Goal: Transaction & Acquisition: Book appointment/travel/reservation

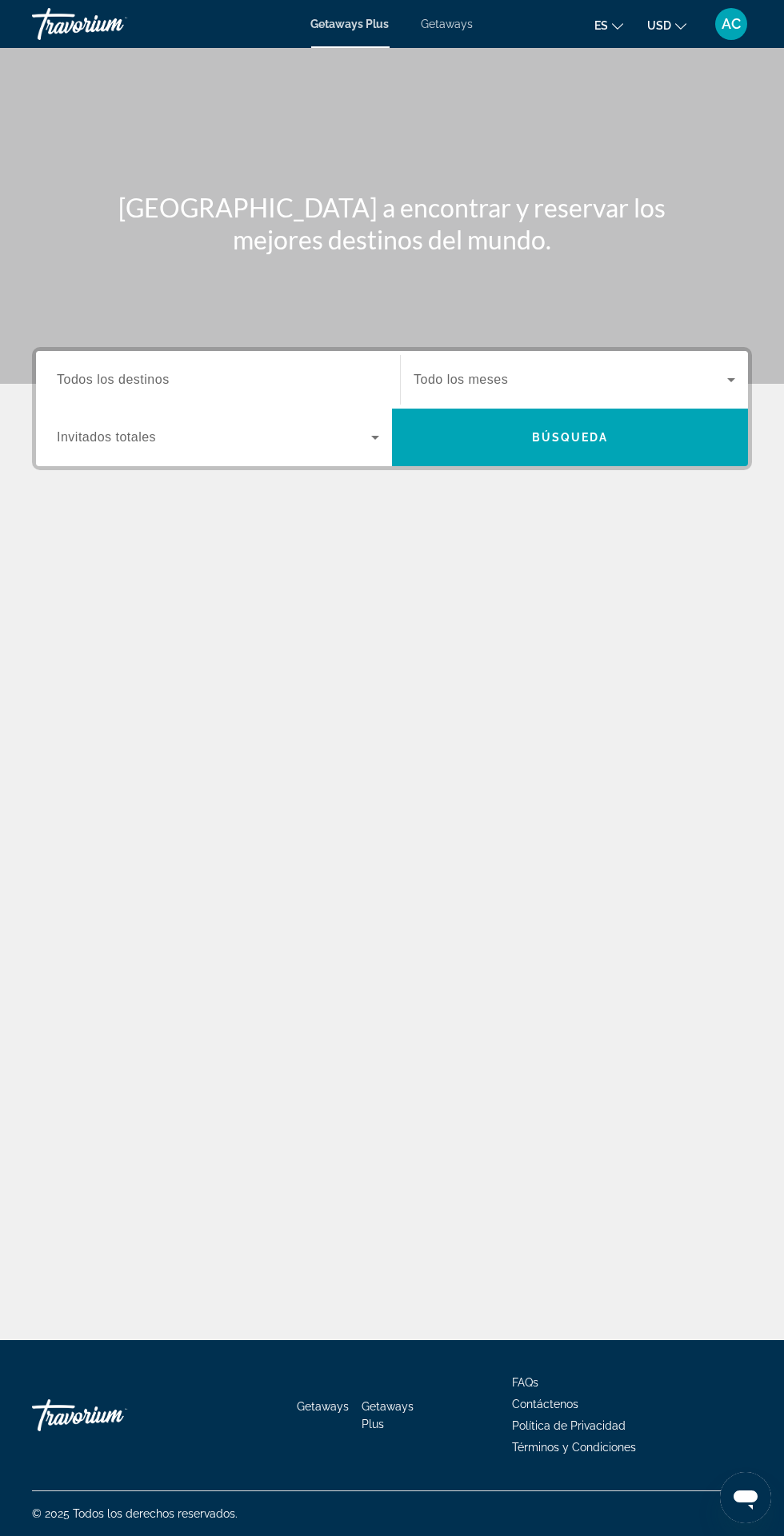
click at [289, 376] on input "Destination Todos los destinos" at bounding box center [218, 380] width 322 height 19
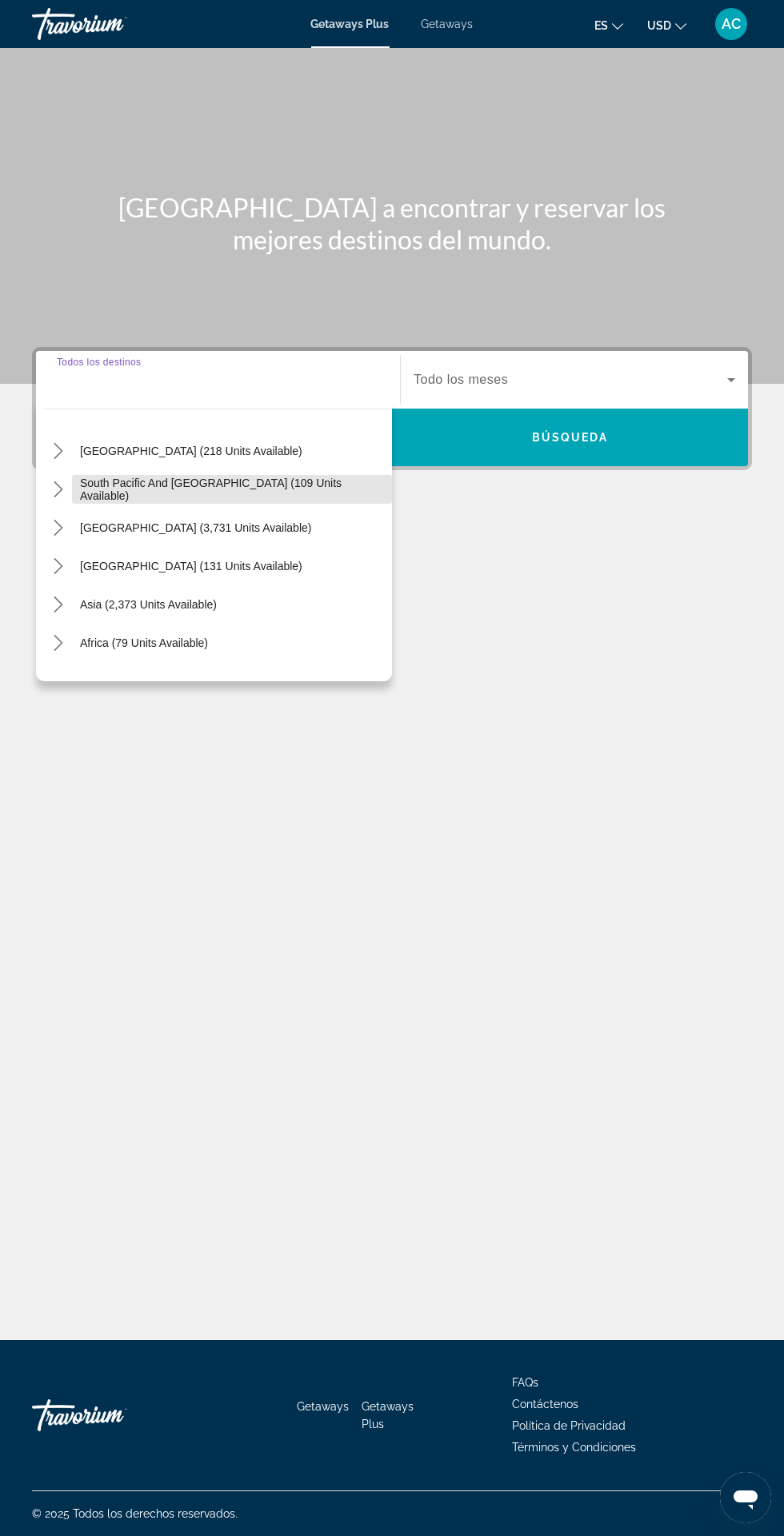
scroll to position [235, 0]
click at [261, 519] on span "[GEOGRAPHIC_DATA] (3,731 units available)" at bounding box center [195, 525] width 231 height 13
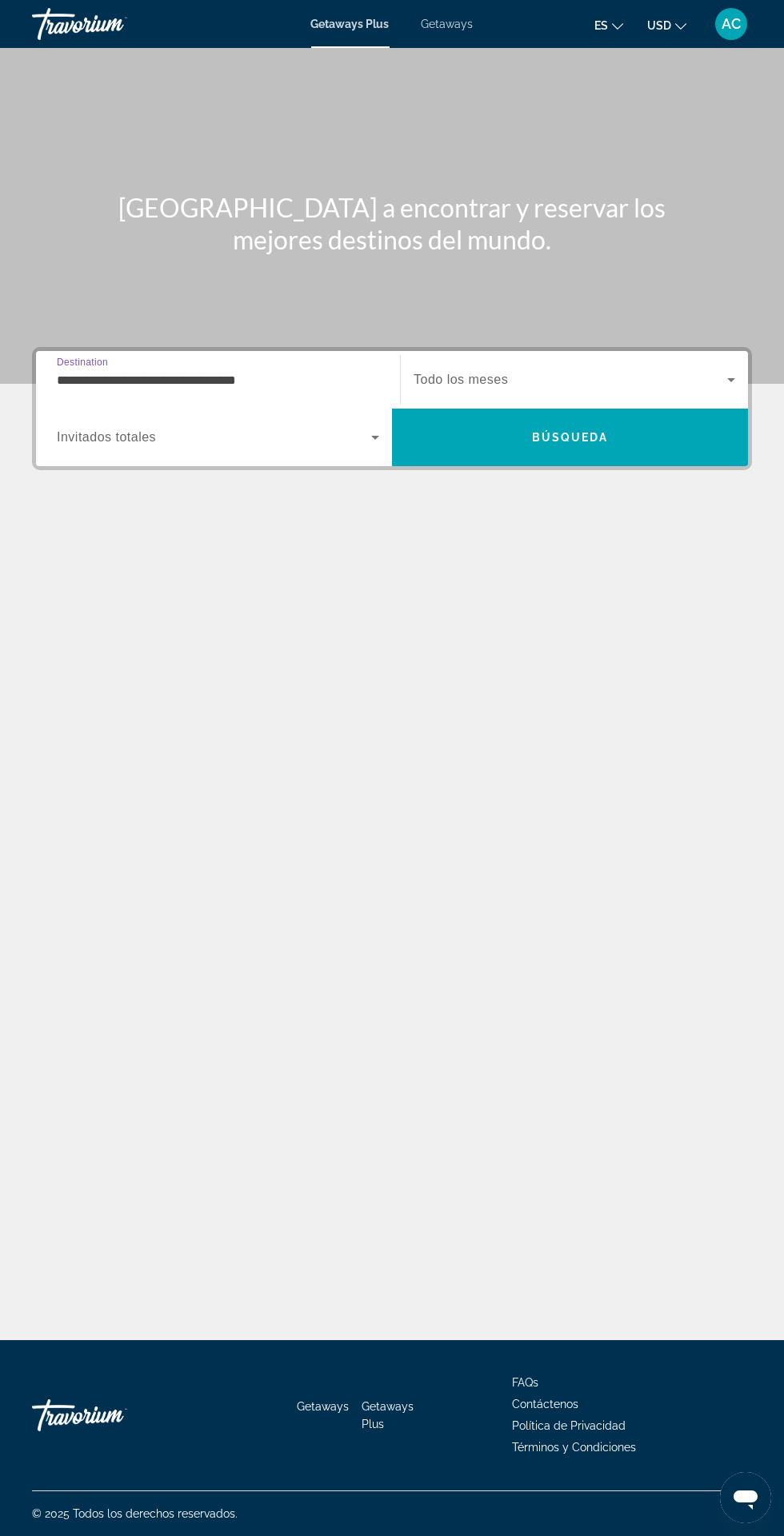
click at [313, 371] on input "**********" at bounding box center [218, 380] width 322 height 19
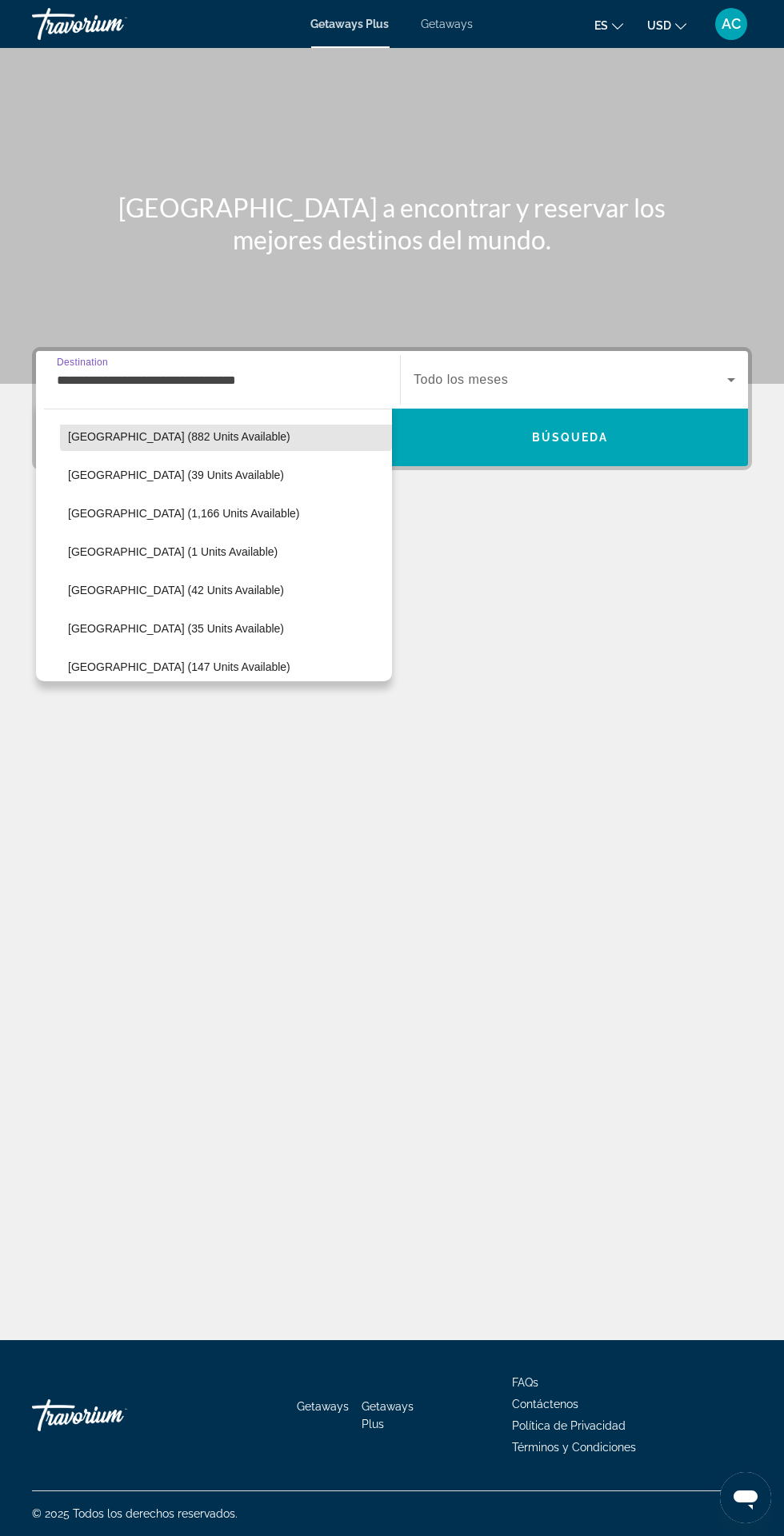
scroll to position [366, 0]
click at [221, 603] on span "Select destination: Colombia (42 units available)" at bounding box center [226, 586] width 332 height 39
type input "**********"
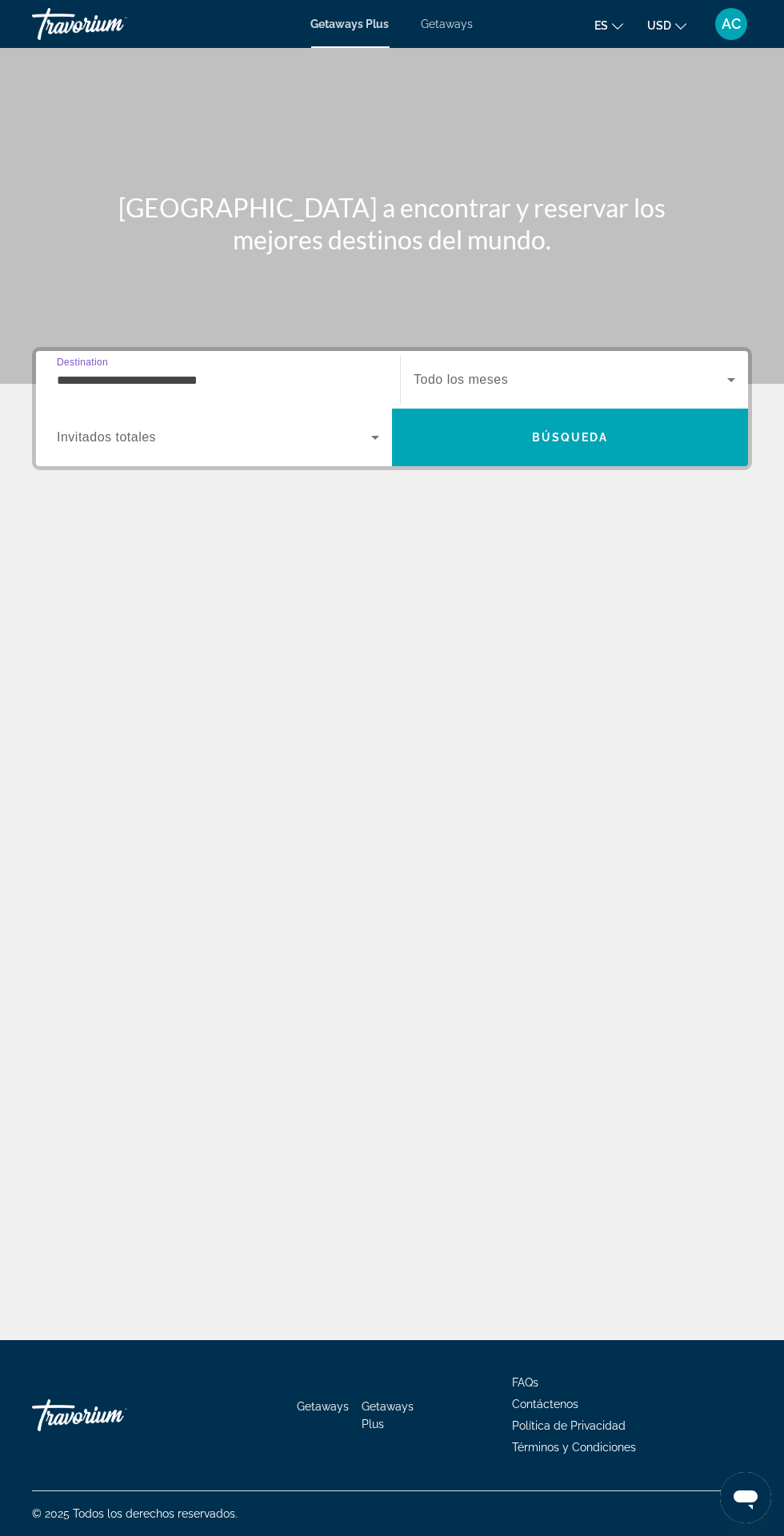
scroll to position [104, 0]
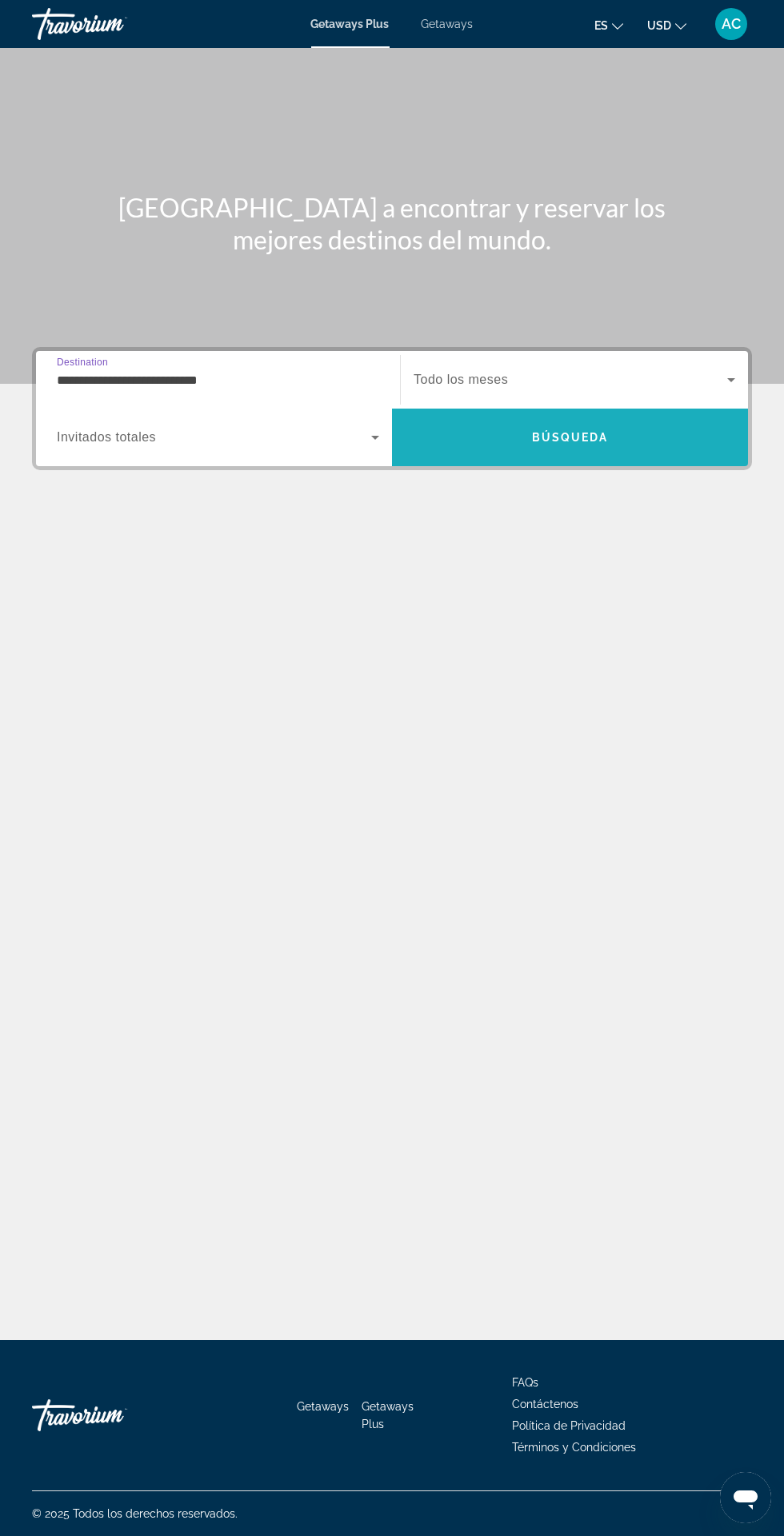
click at [614, 419] on span "Search" at bounding box center [569, 438] width 356 height 39
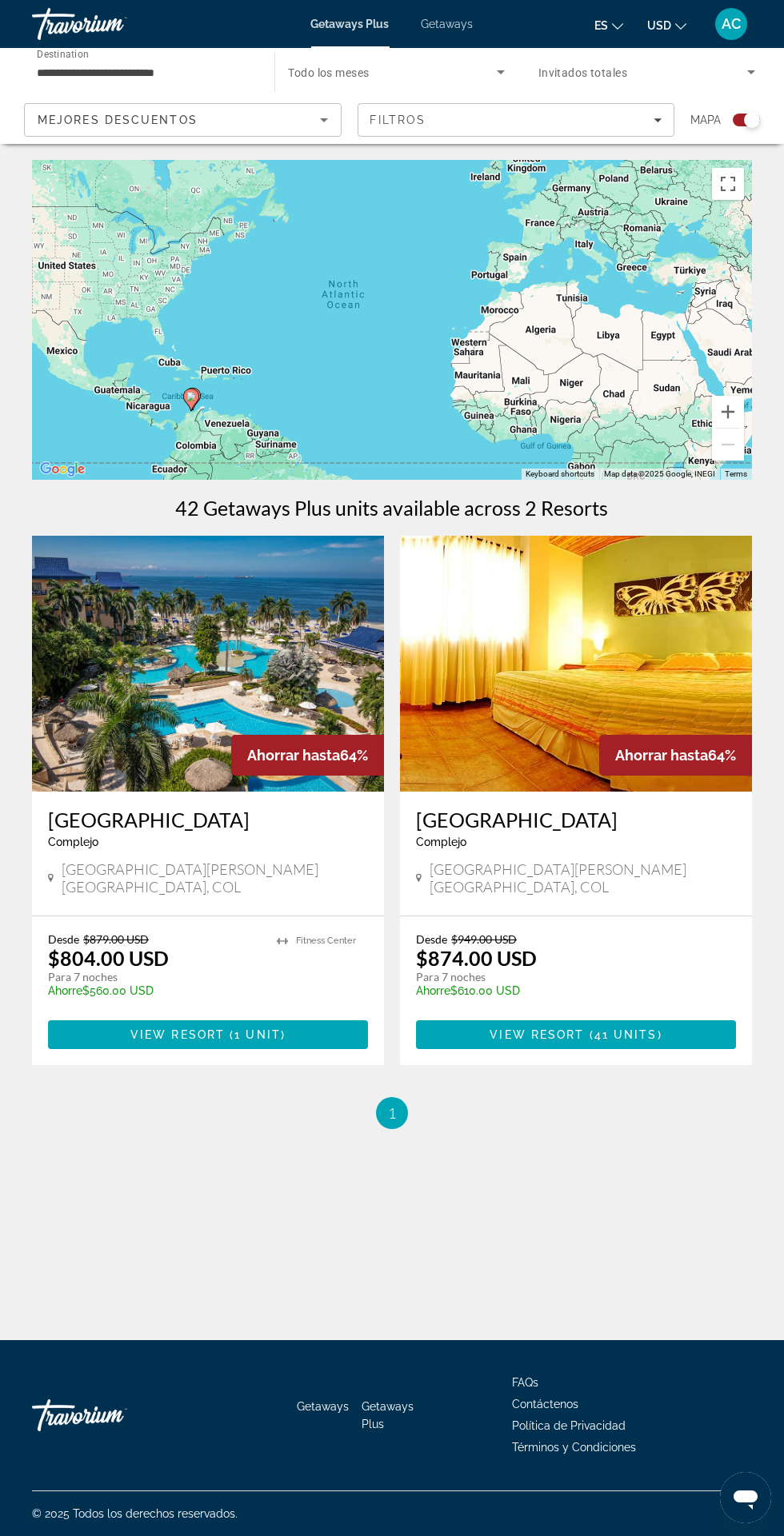
click at [770, 1459] on div "Getaways Getaways Plus FAQs Contáctenos Política de Privacidad Términos y Condi…" at bounding box center [392, 1439] width 784 height 196
click at [462, 20] on span "Getaways" at bounding box center [447, 24] width 52 height 13
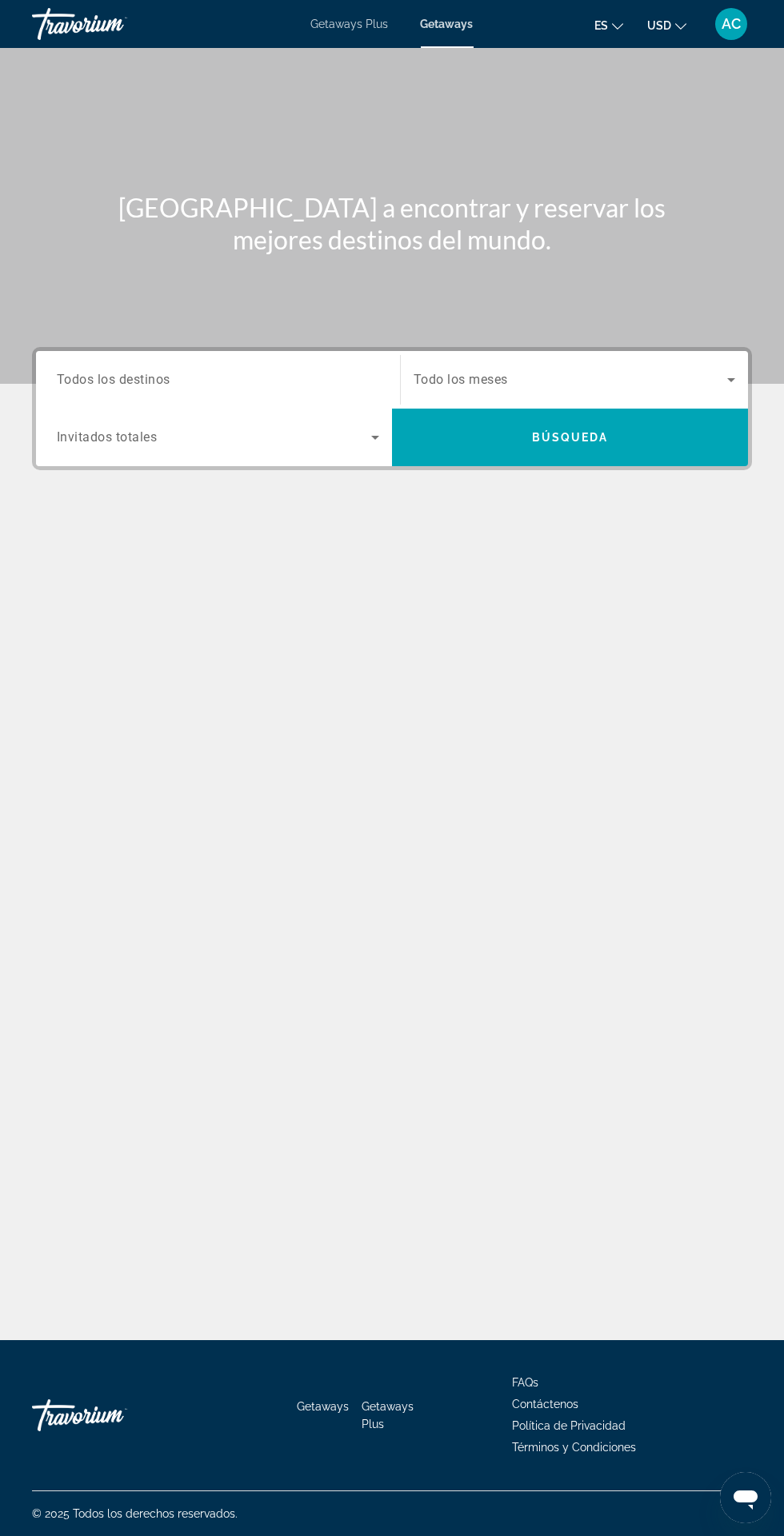
click at [316, 371] on input "Destination Todos los destinos" at bounding box center [218, 380] width 322 height 19
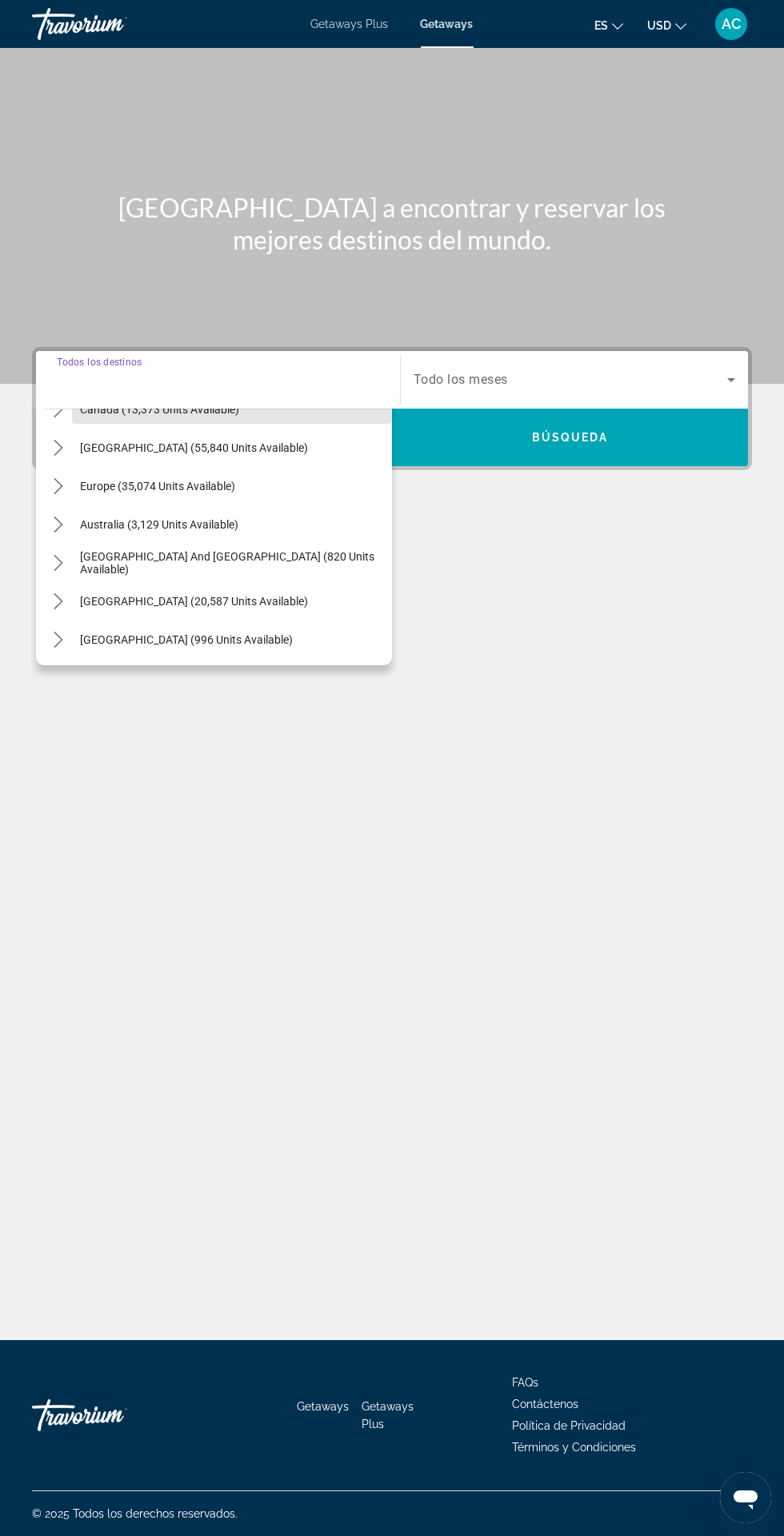
scroll to position [147, 0]
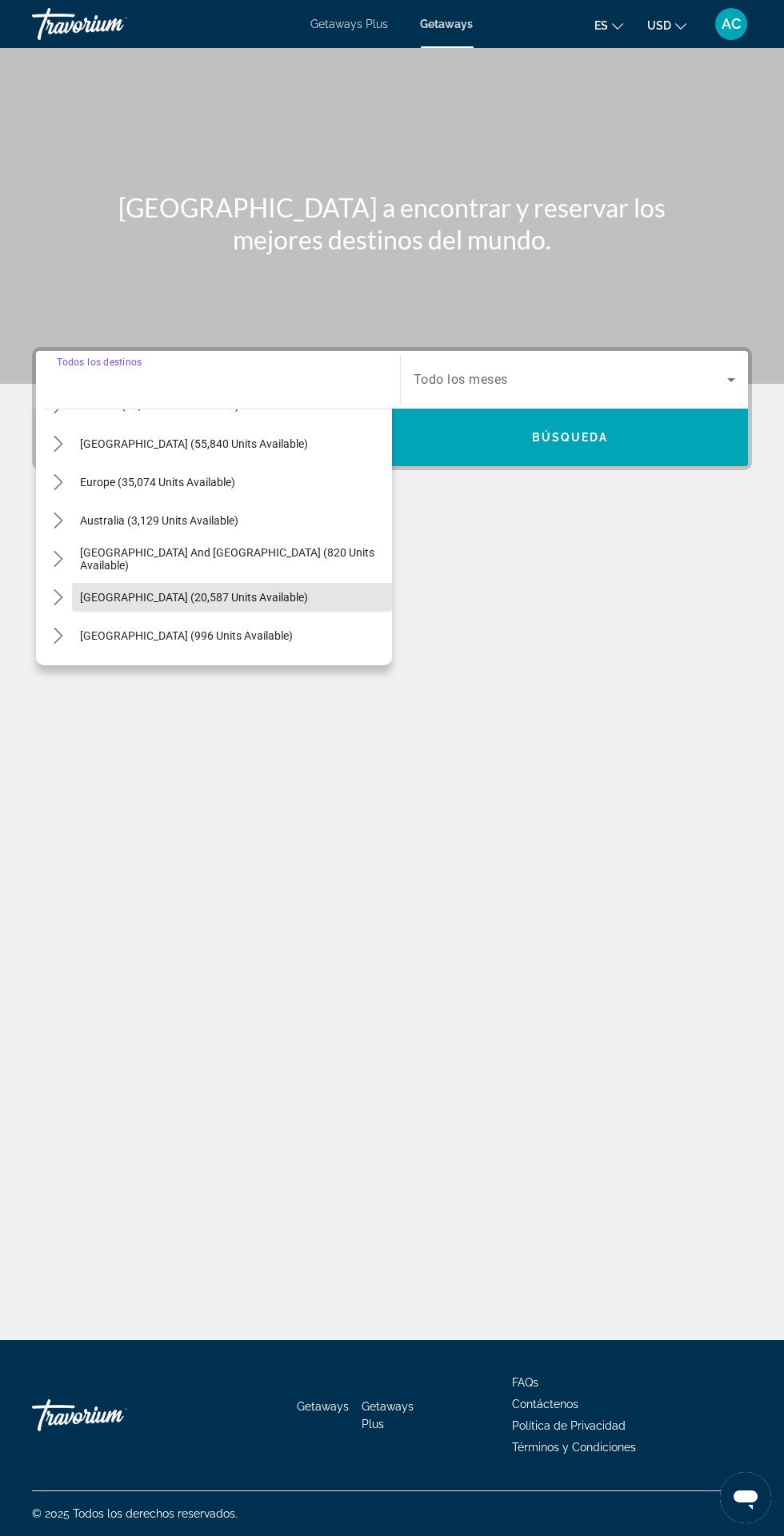
click at [237, 591] on span "[GEOGRAPHIC_DATA] (20,587 units available)" at bounding box center [194, 597] width 228 height 13
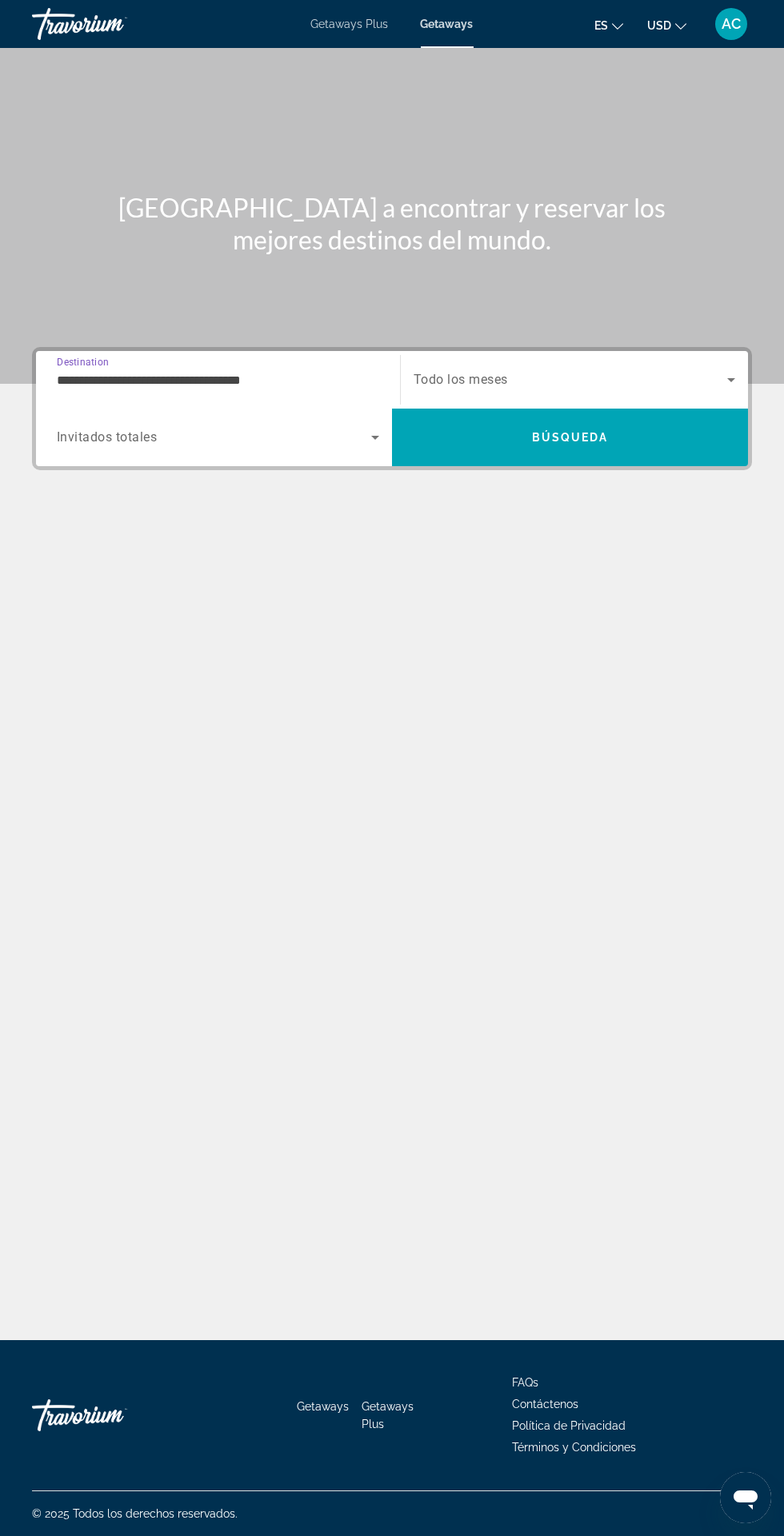
click at [324, 371] on input "**********" at bounding box center [218, 380] width 322 height 19
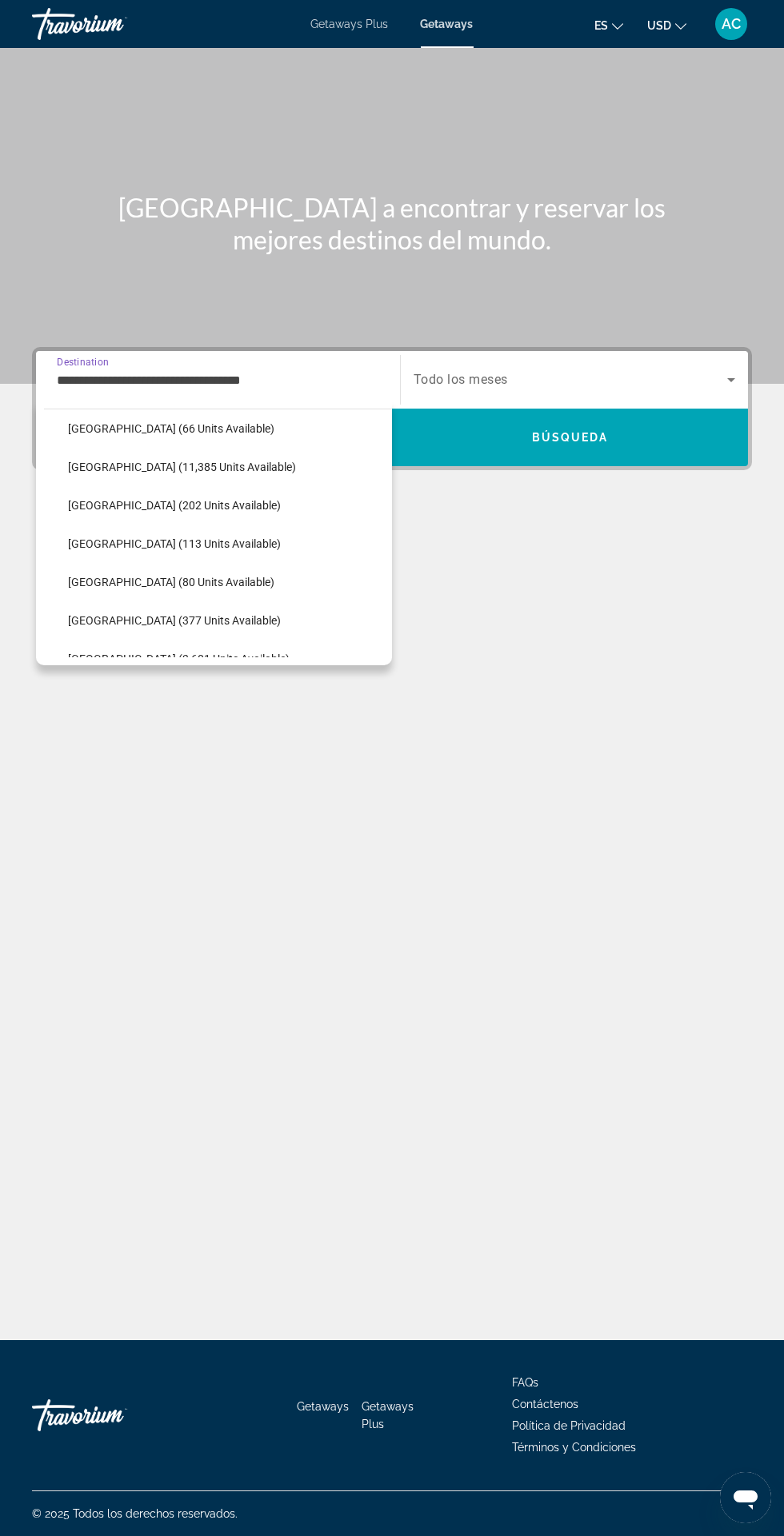
scroll to position [392, 0]
click at [225, 529] on span "Select destination: Colombia (113 units available)" at bounding box center [226, 544] width 332 height 39
type input "**********"
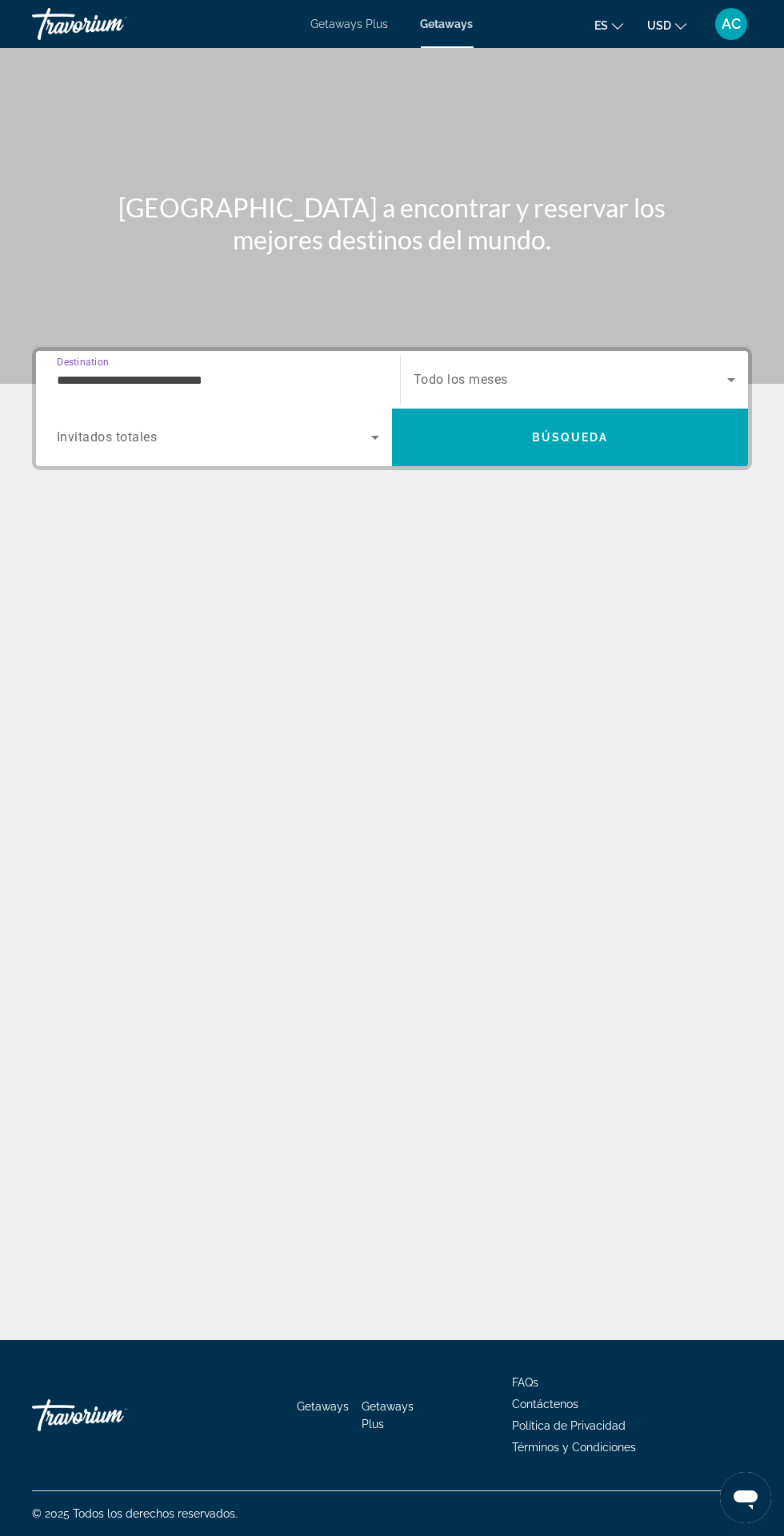
scroll to position [104, 0]
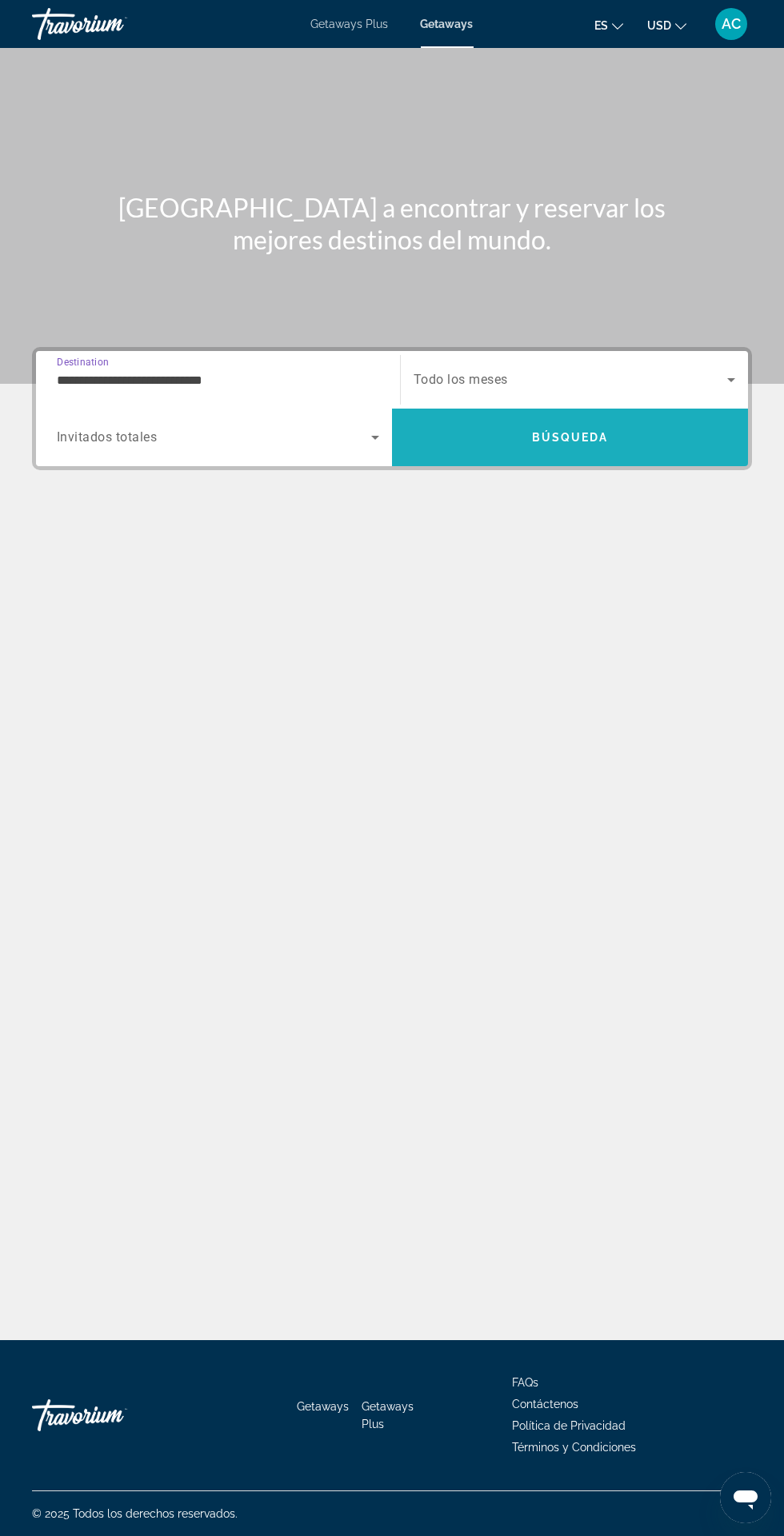
click at [598, 431] on span "Búsqueda" at bounding box center [570, 438] width 77 height 13
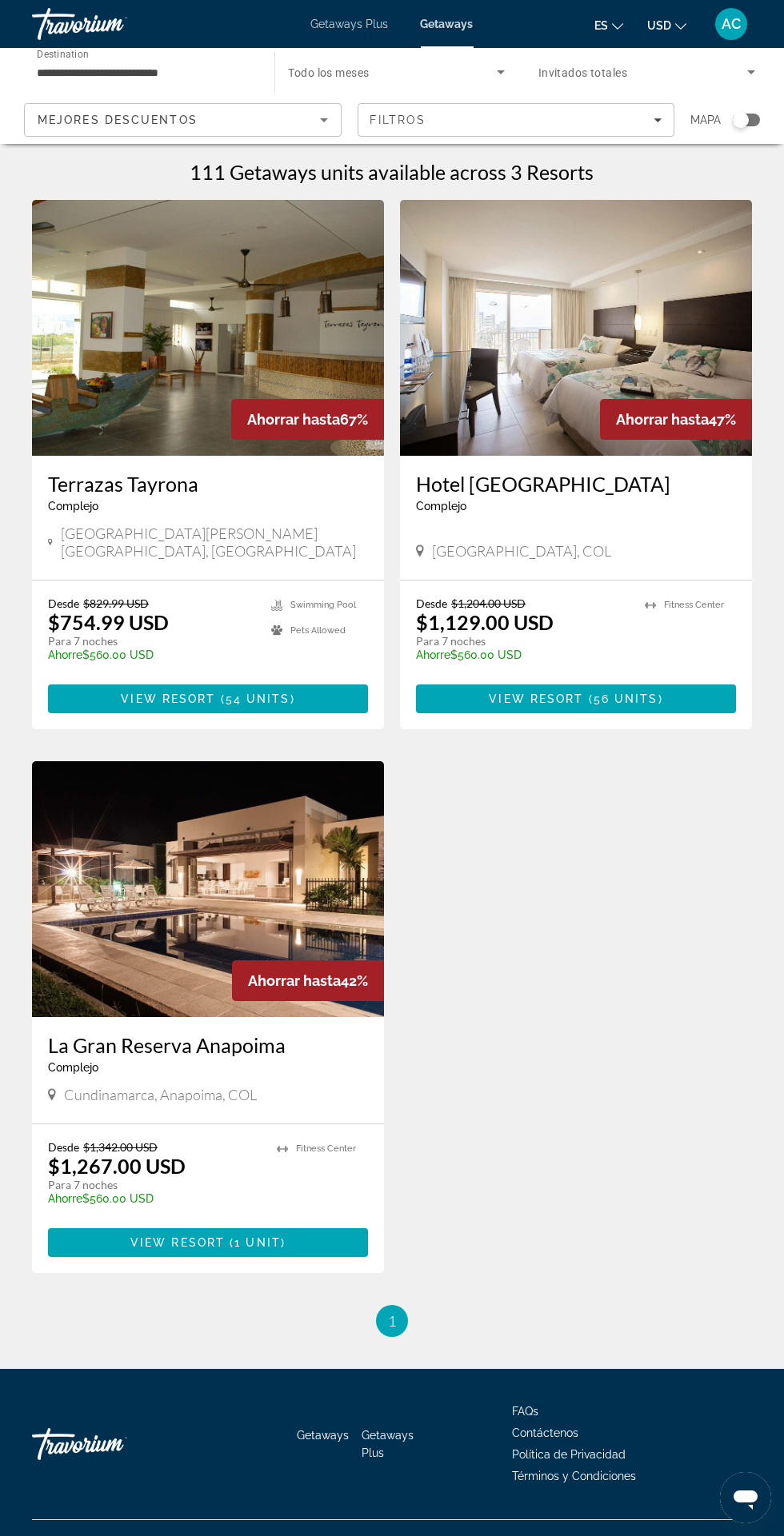
click at [99, 919] on img "Main content" at bounding box center [208, 890] width 352 height 256
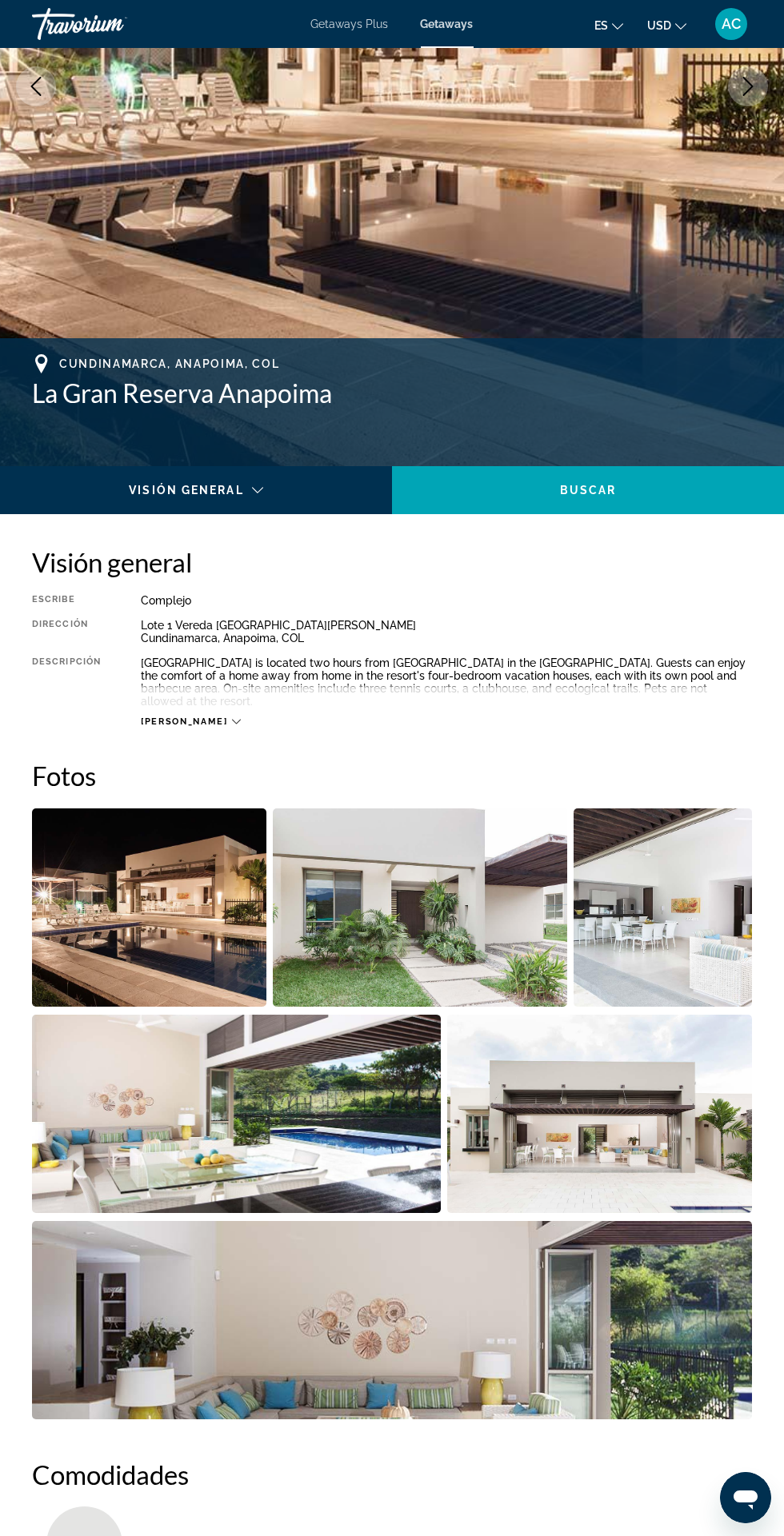
scroll to position [349, 0]
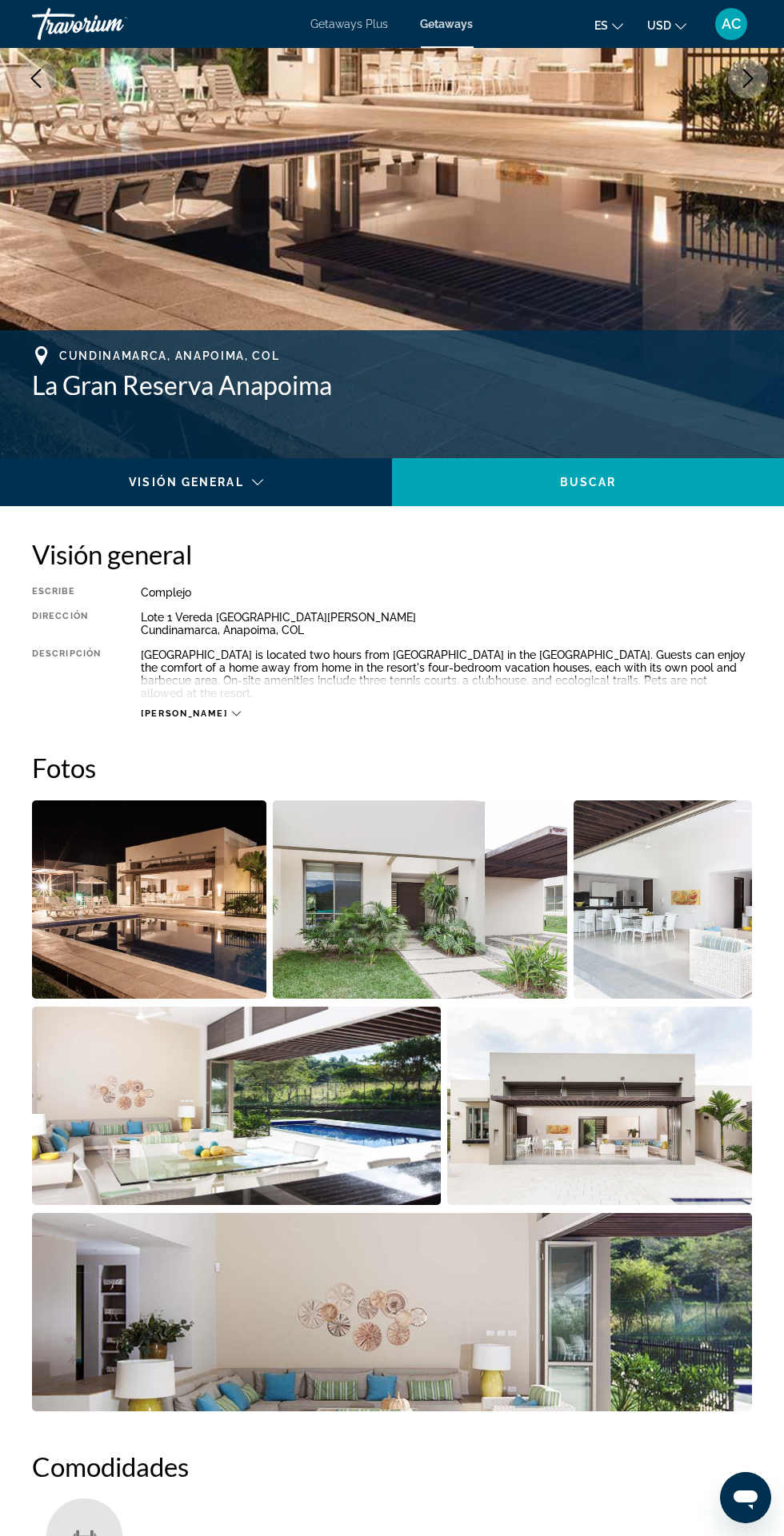
click at [59, 942] on img "Open full-screen image slider" at bounding box center [149, 899] width 234 height 198
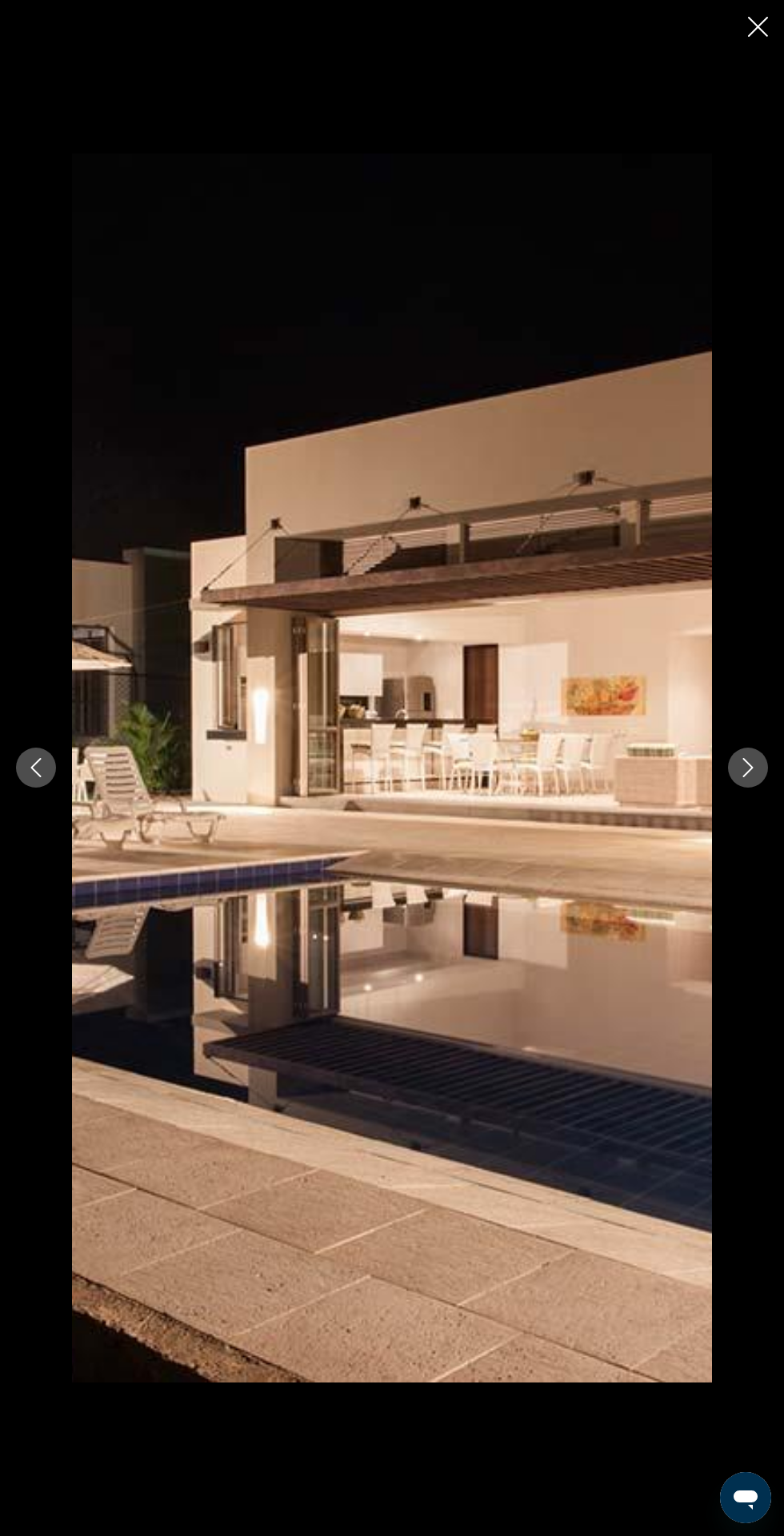
click at [748, 768] on icon "Next image" at bounding box center [747, 767] width 19 height 19
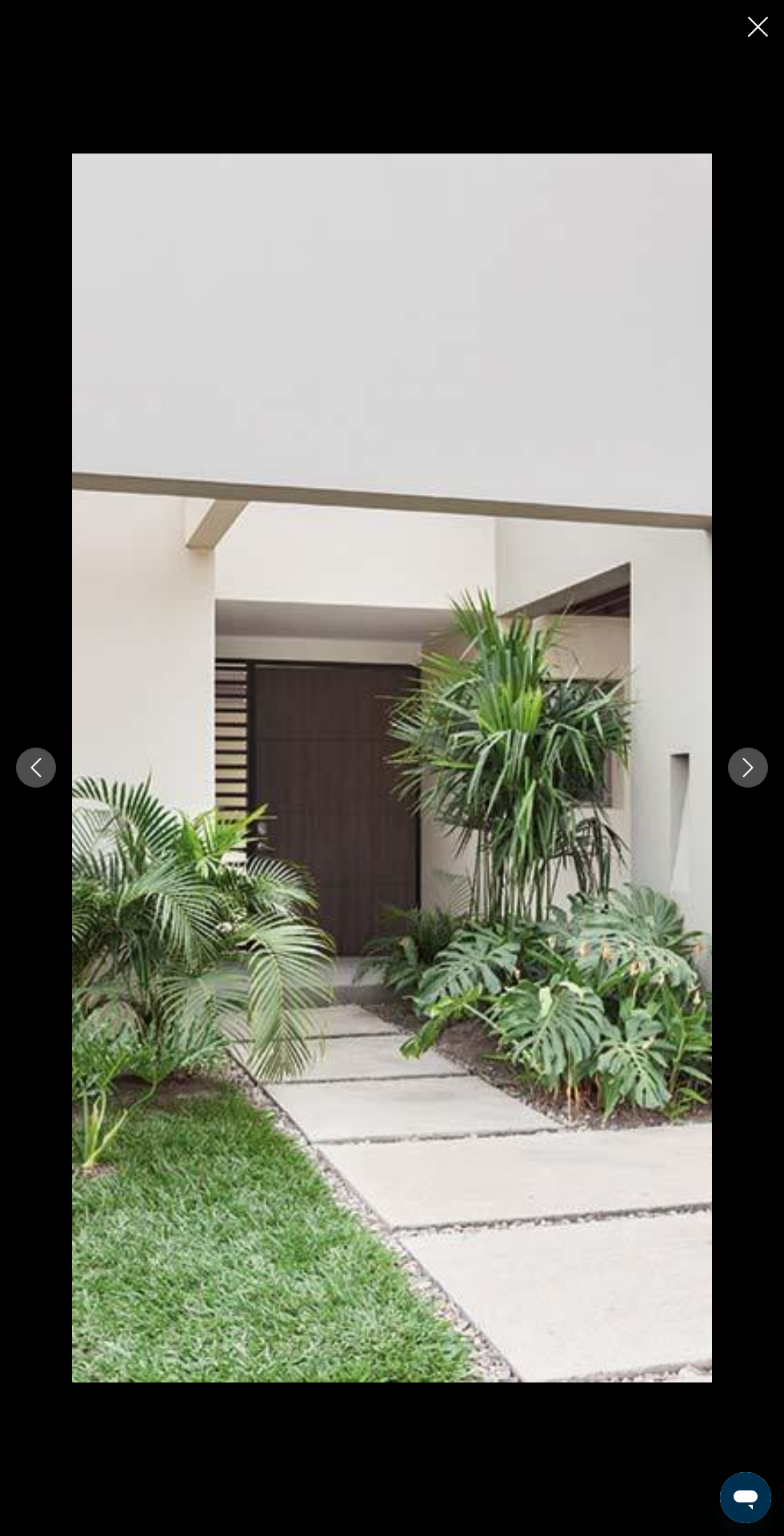
click at [748, 768] on icon "Next image" at bounding box center [747, 767] width 19 height 19
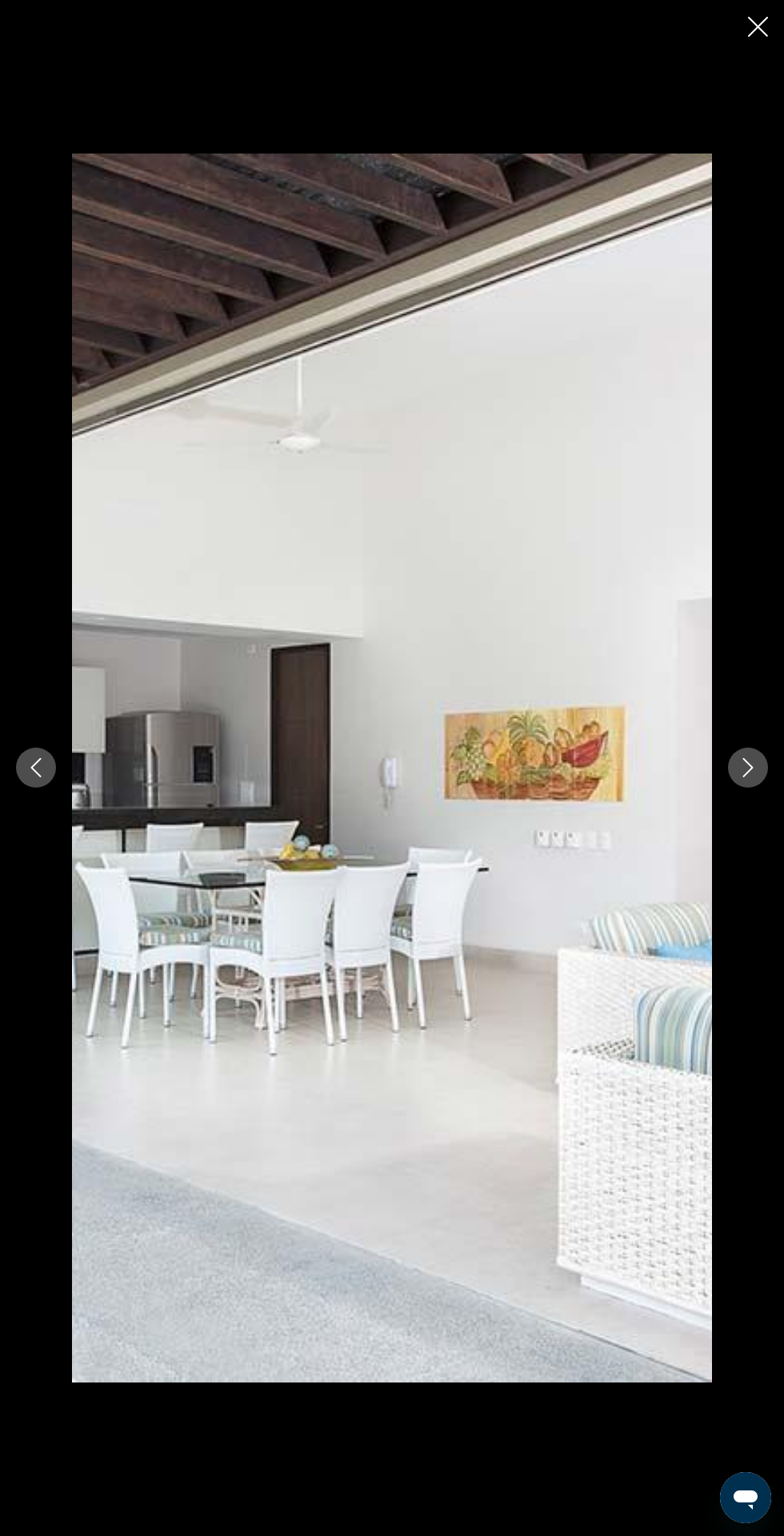
click at [733, 751] on div "prev next" at bounding box center [392, 768] width 784 height 1229
click at [743, 768] on icon "Next image" at bounding box center [747, 767] width 19 height 19
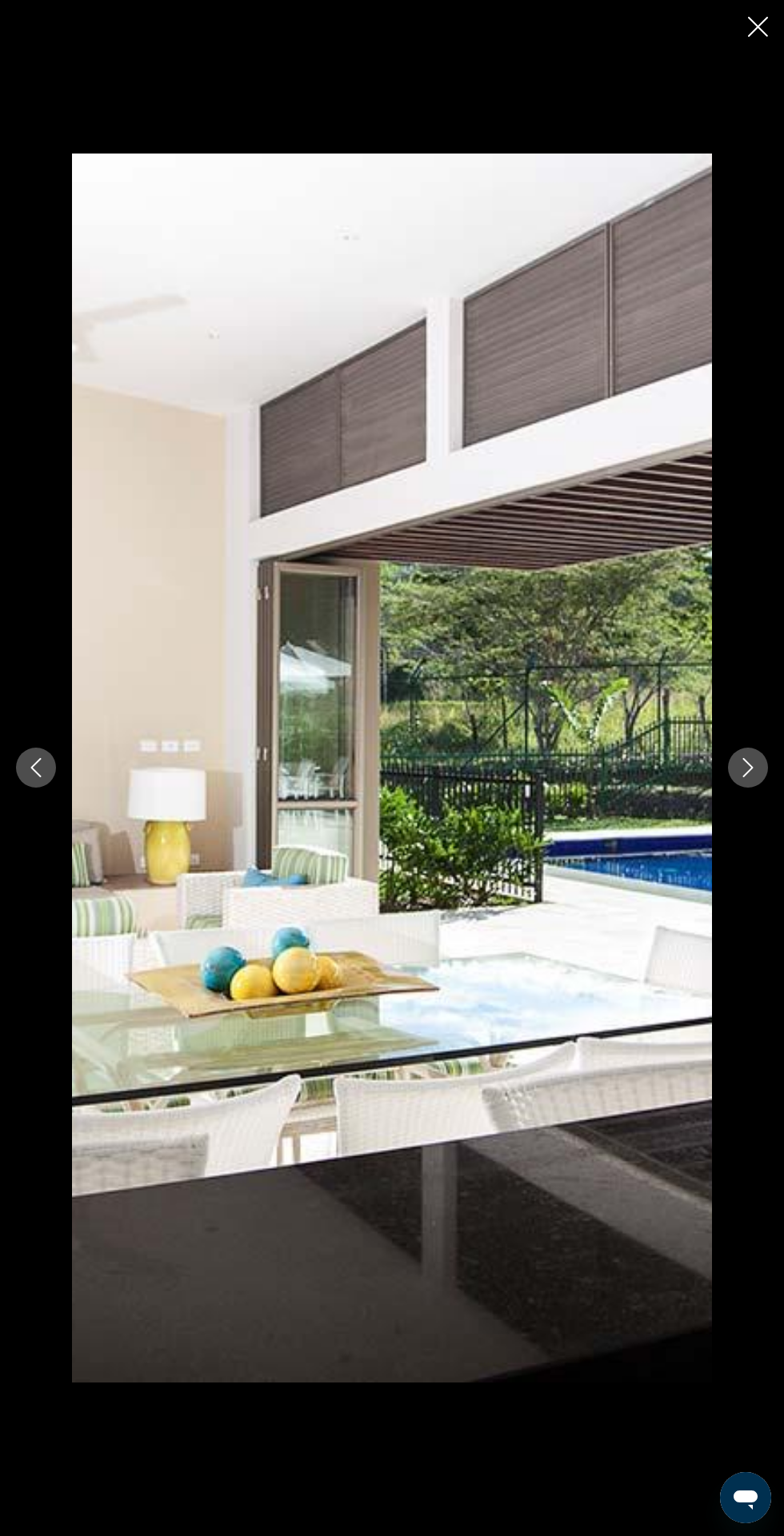
click at [753, 768] on icon "Next image" at bounding box center [747, 767] width 19 height 19
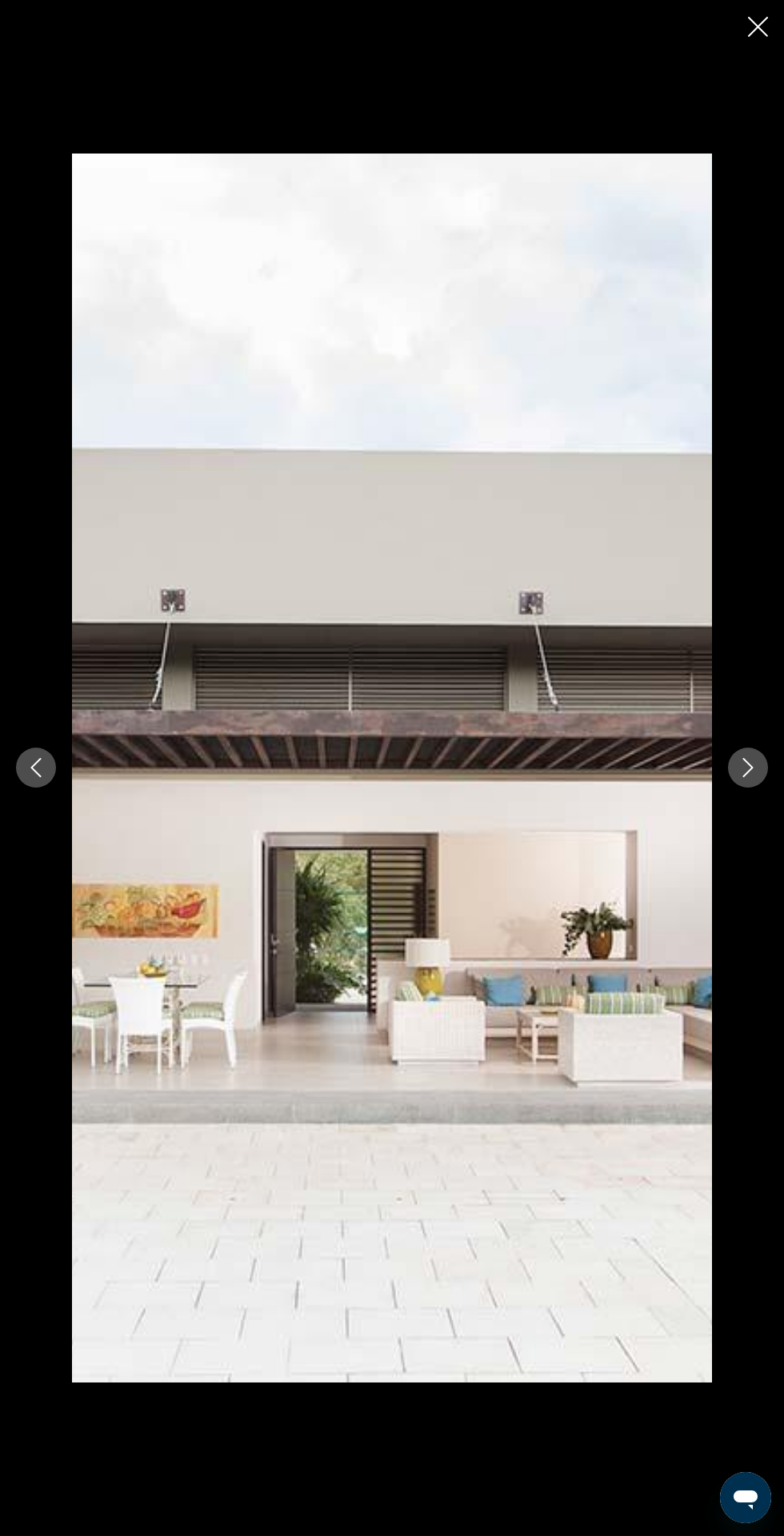
click at [748, 767] on icon "Next image" at bounding box center [747, 767] width 19 height 19
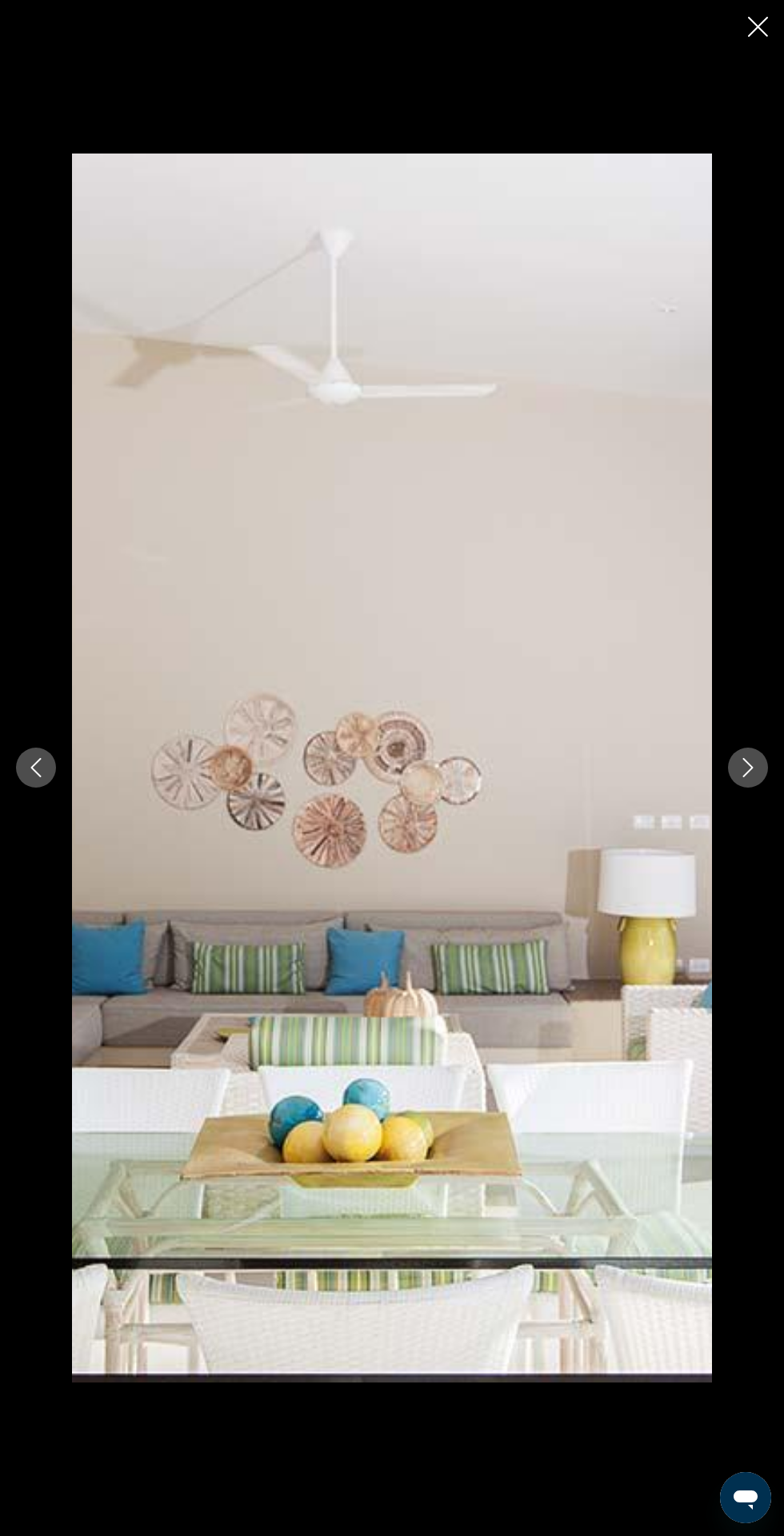
click at [748, 767] on icon "Next image" at bounding box center [747, 767] width 19 height 19
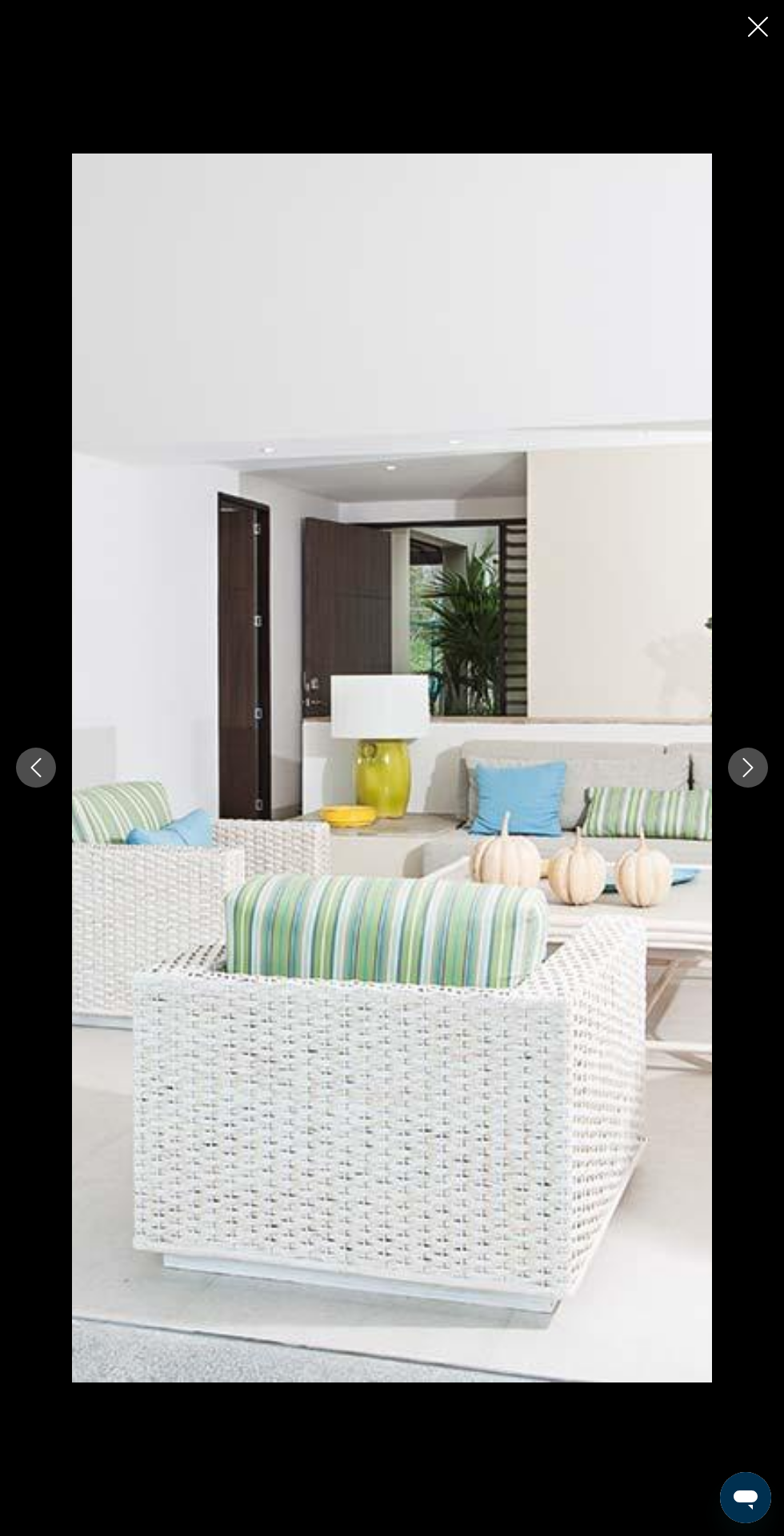
click at [748, 768] on icon "Next image" at bounding box center [747, 767] width 19 height 19
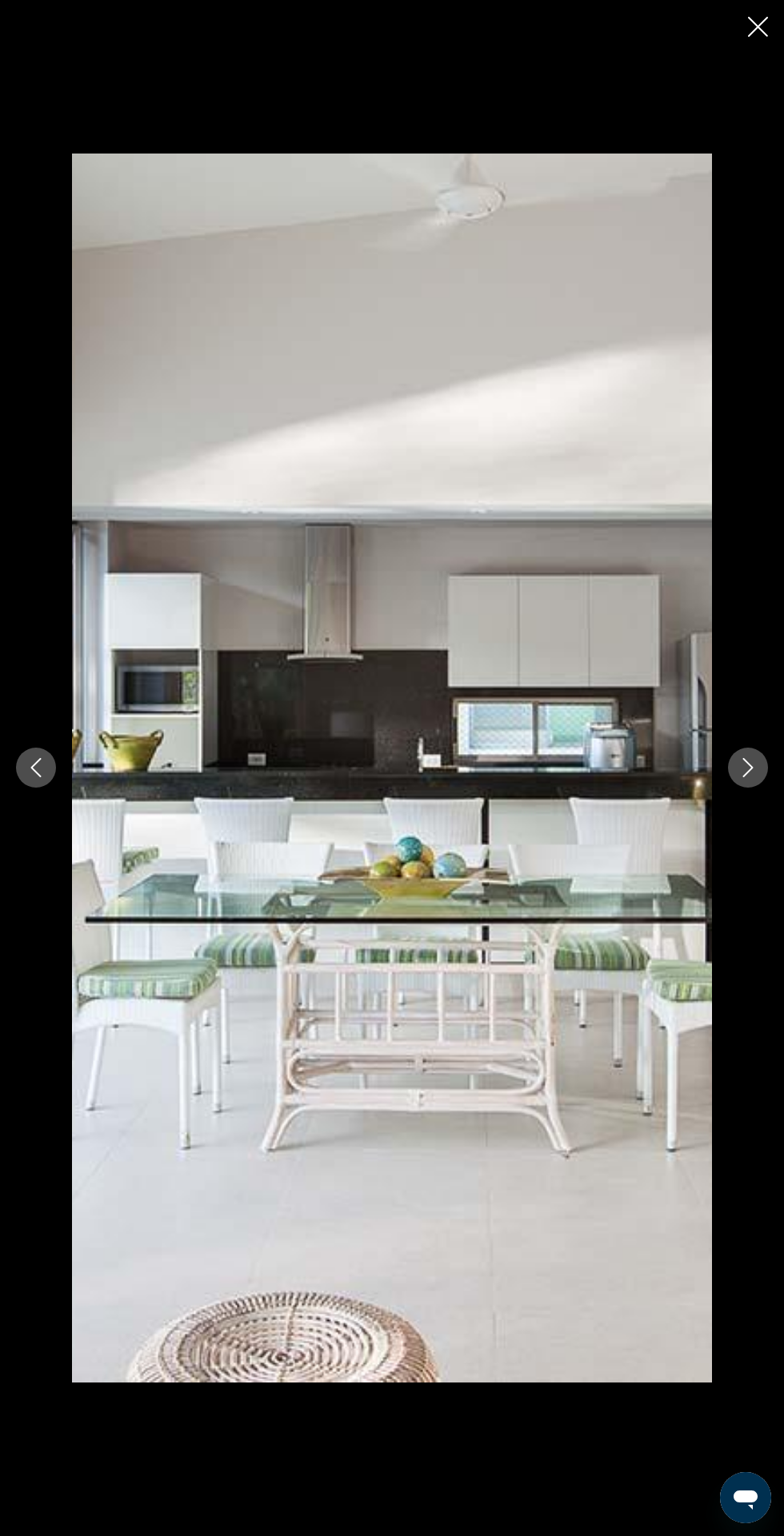
click at [748, 768] on icon "Next image" at bounding box center [747, 767] width 19 height 19
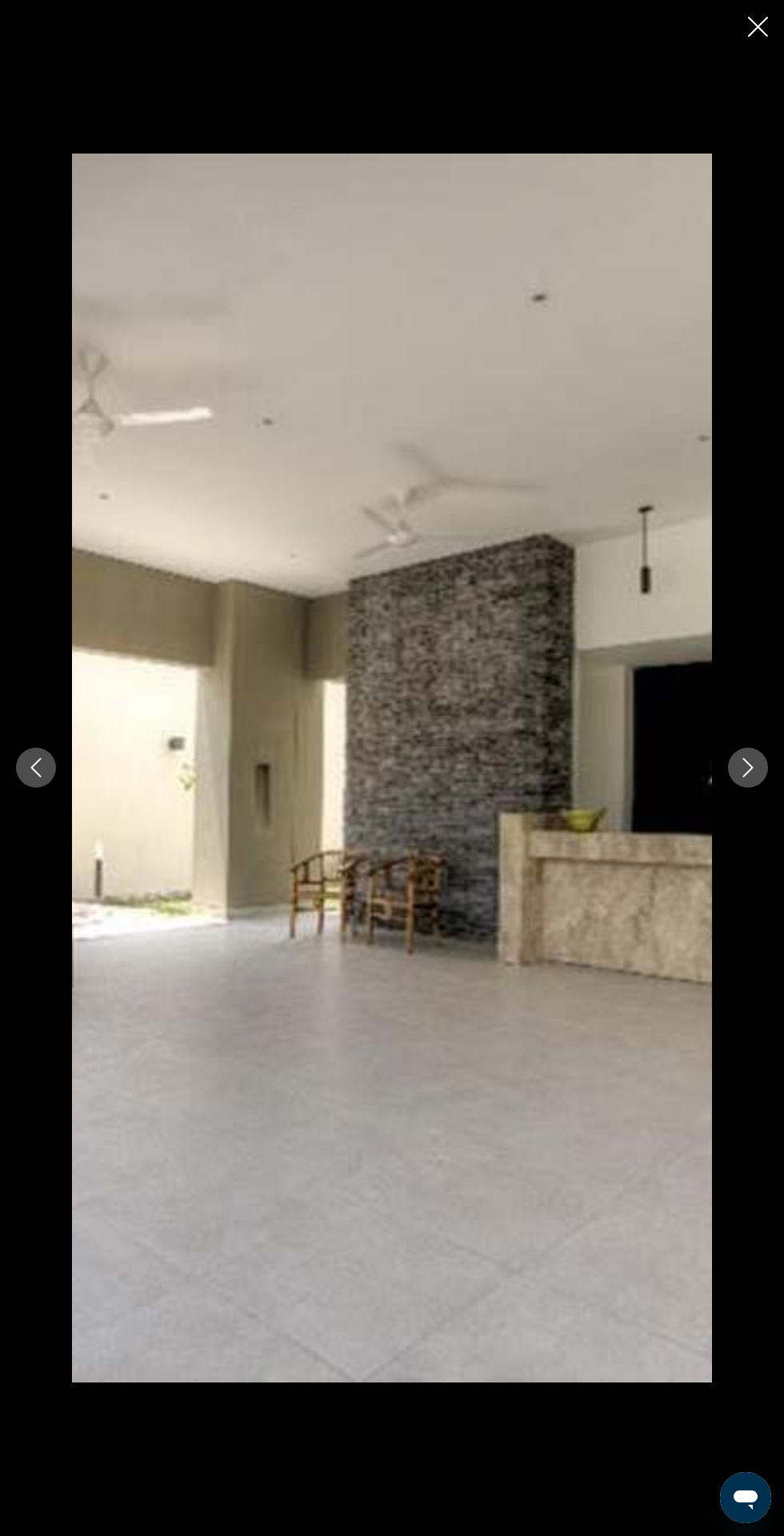
click at [748, 26] on icon "Close slideshow" at bounding box center [758, 27] width 20 height 20
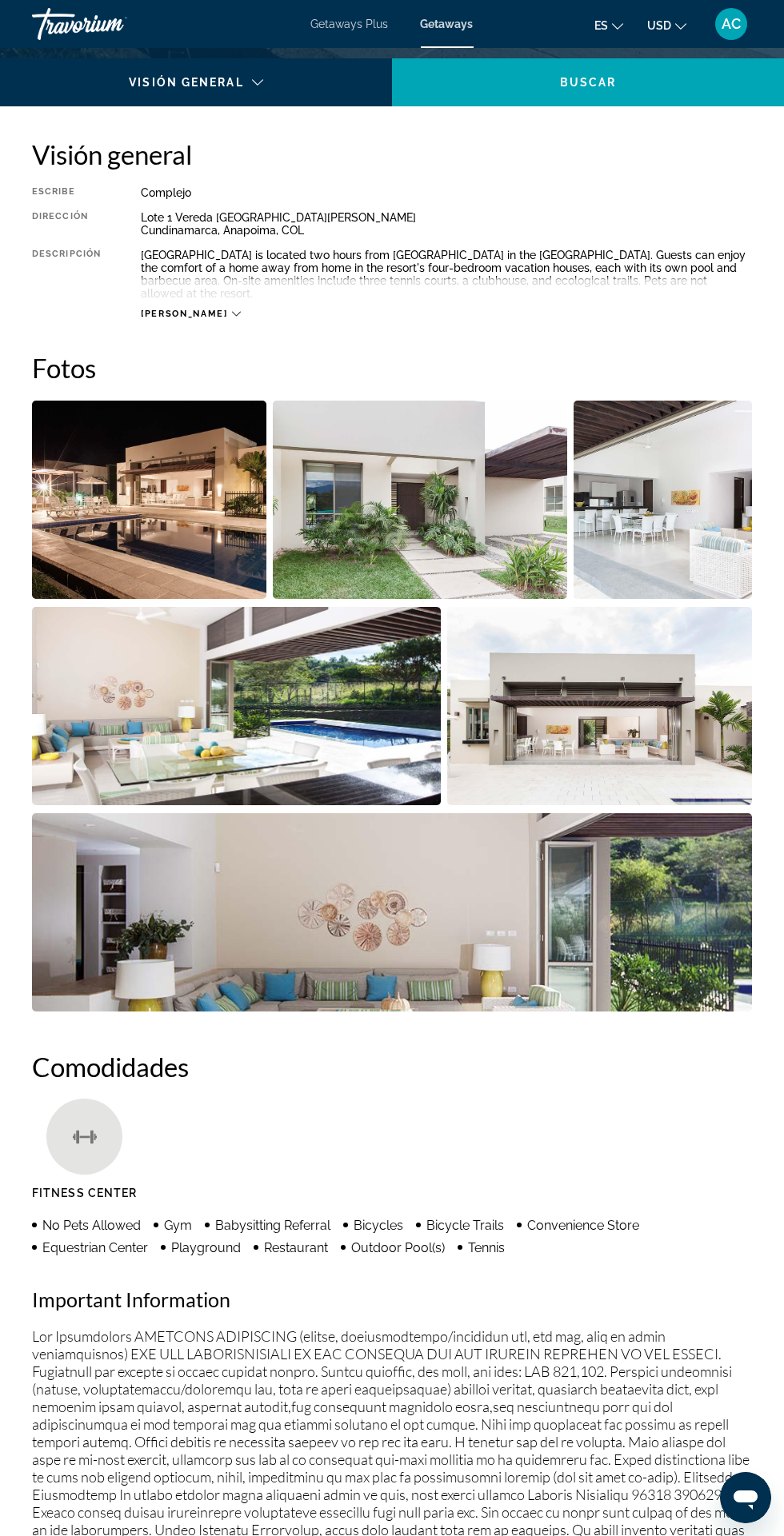
scroll to position [749, 0]
click at [362, 711] on img "Open full-screen image slider" at bounding box center [237, 706] width 409 height 198
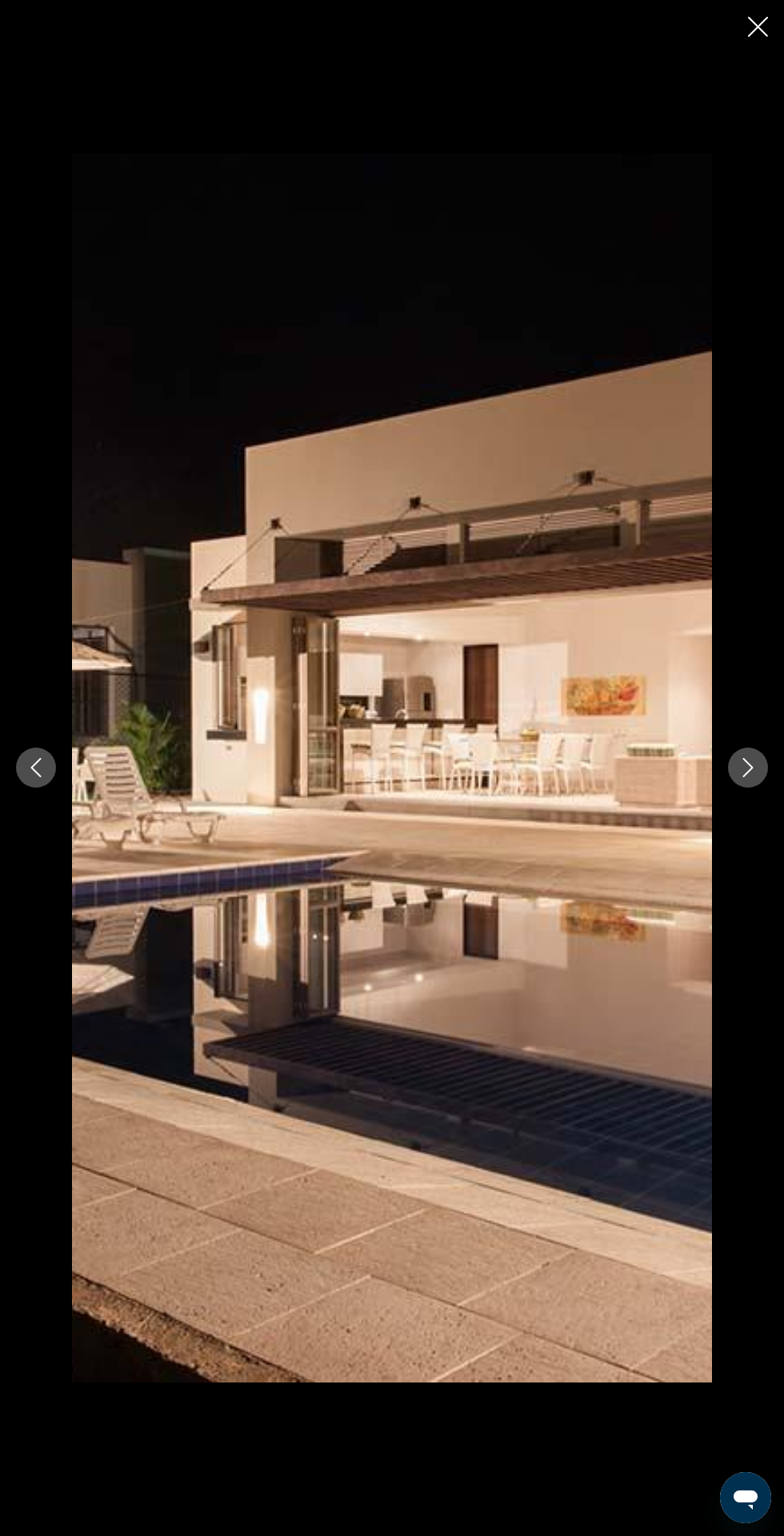
click at [757, 36] on icon "Close slideshow" at bounding box center [758, 27] width 20 height 20
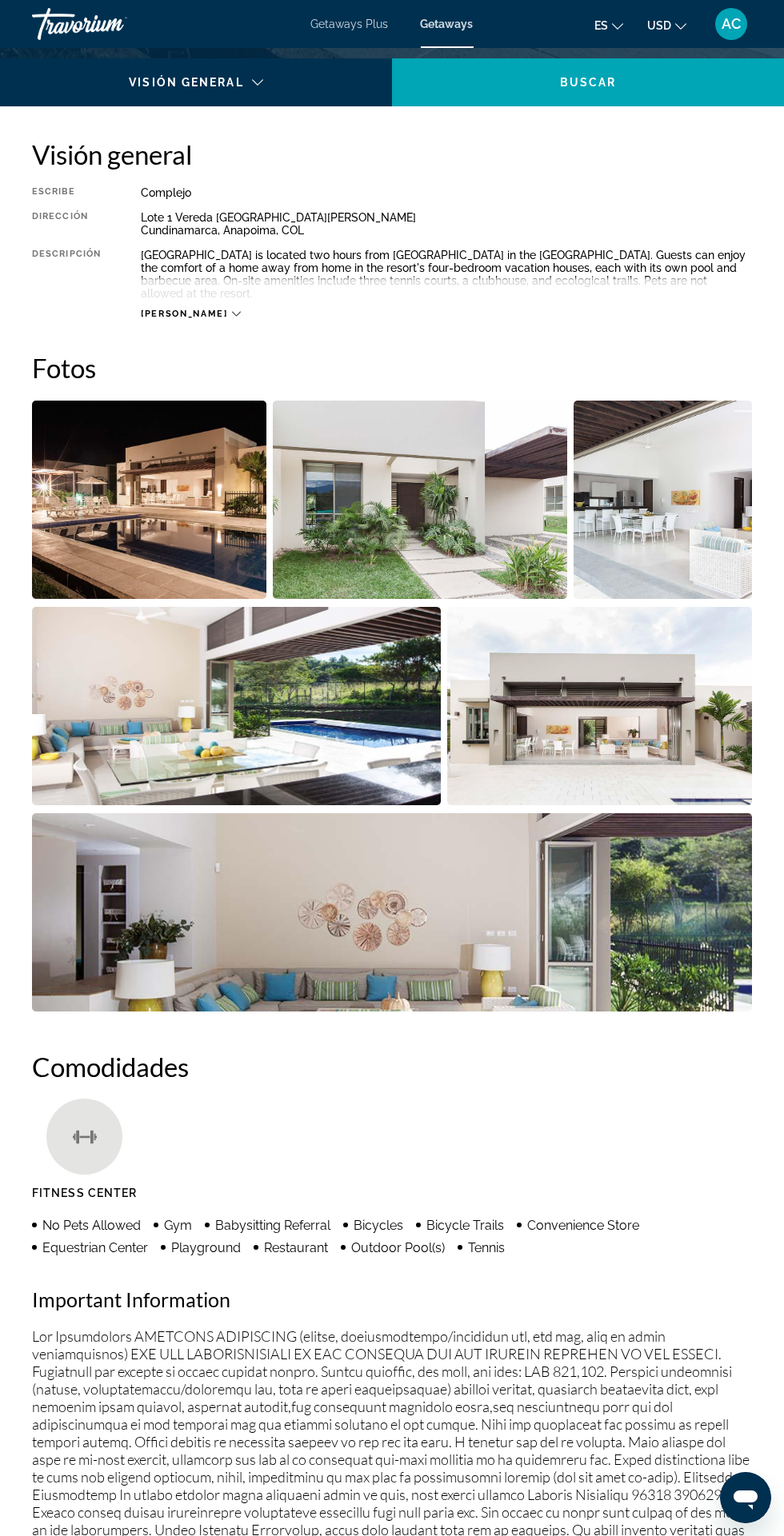
click at [383, 755] on img "Open full-screen image slider" at bounding box center [237, 706] width 409 height 198
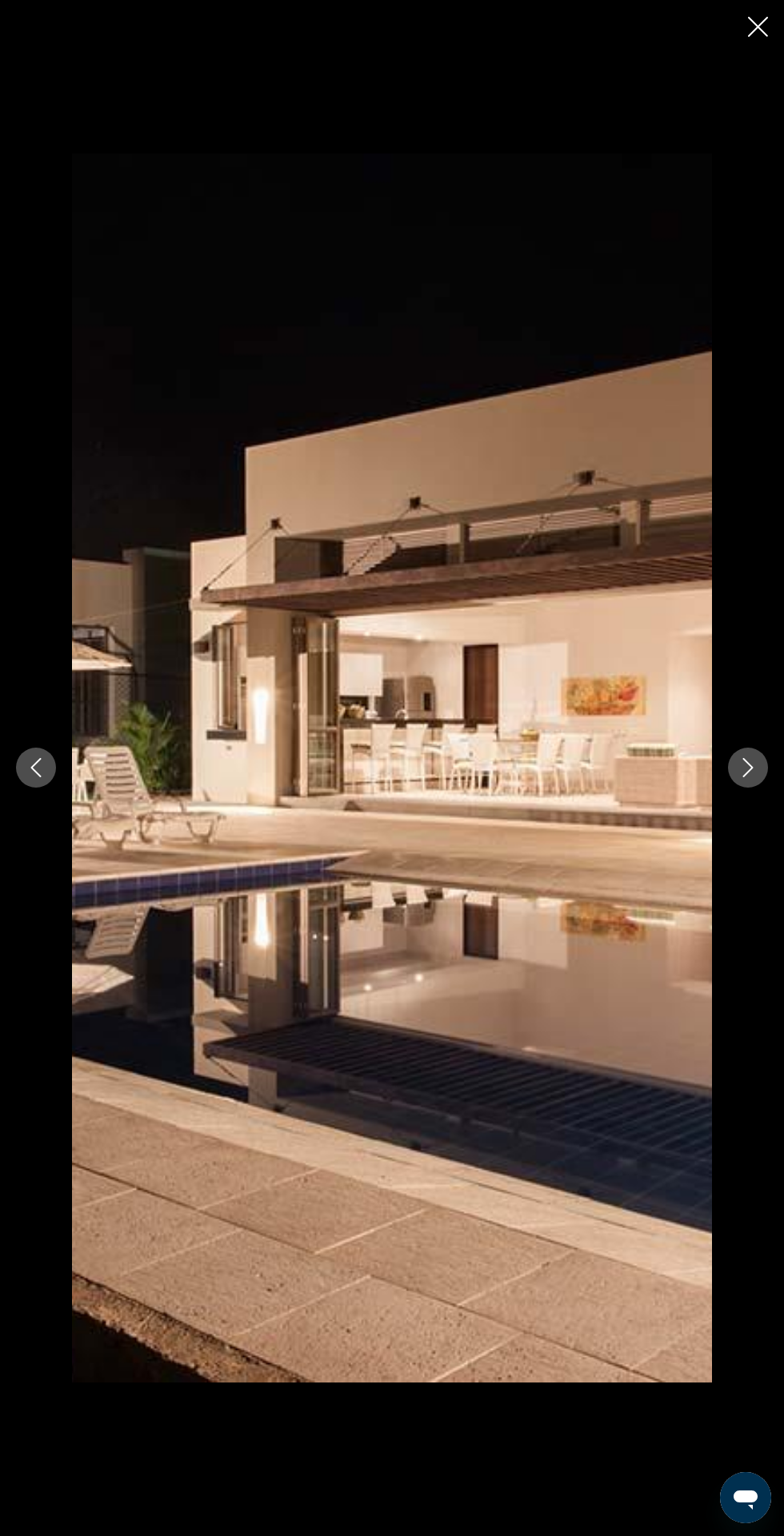
click at [743, 788] on button "Next image" at bounding box center [747, 768] width 40 height 40
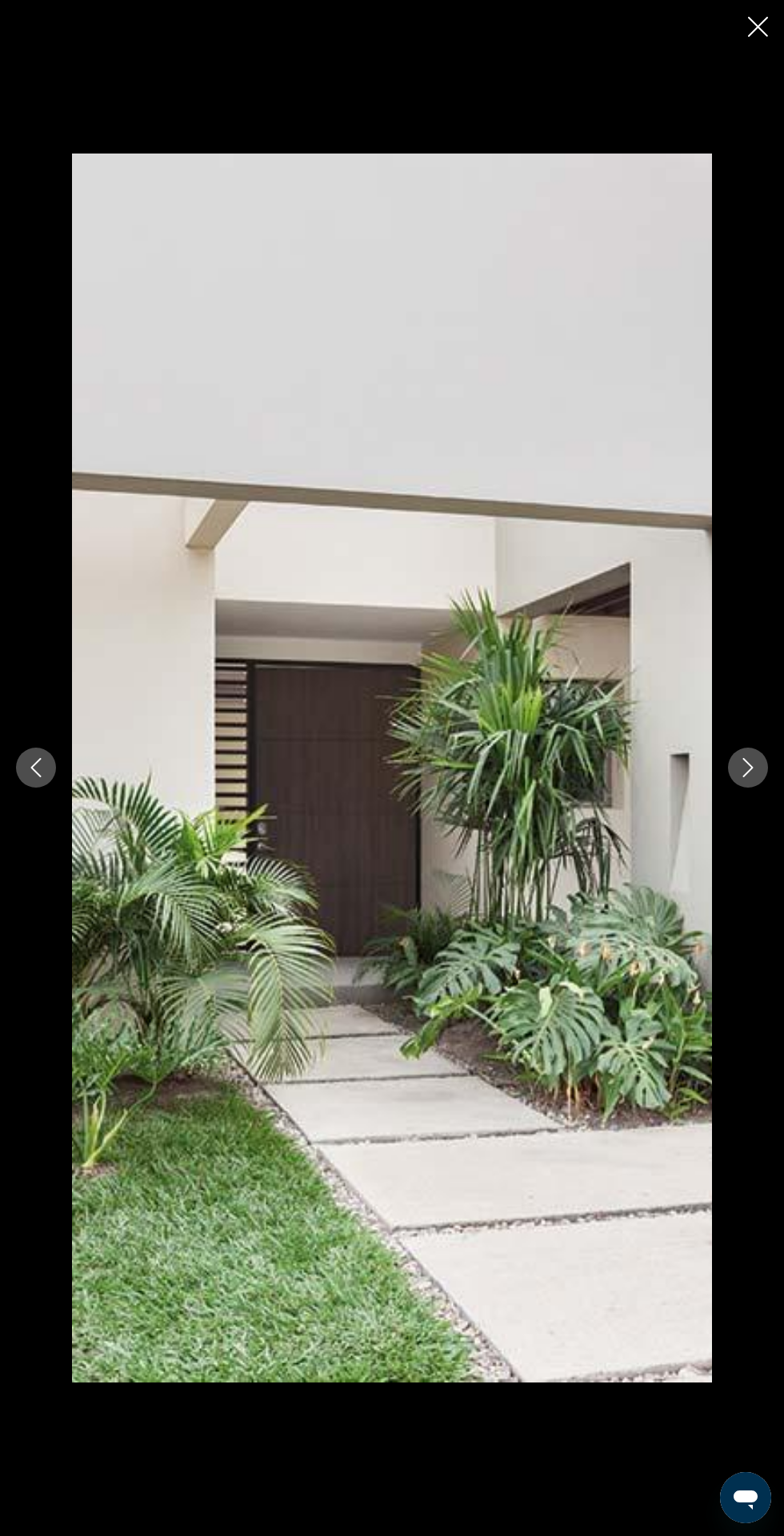
click at [743, 788] on button "Next image" at bounding box center [747, 768] width 40 height 40
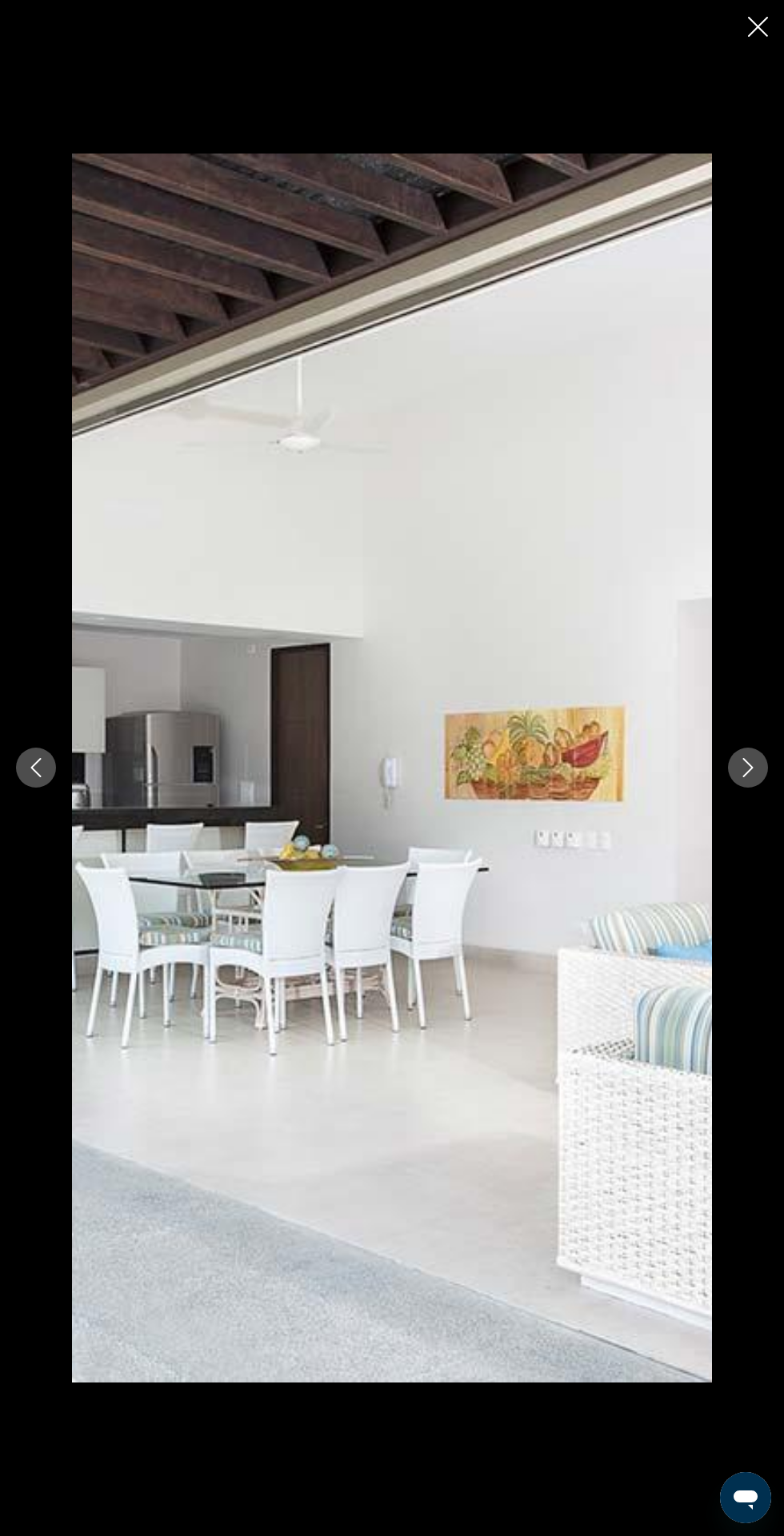
click at [717, 827] on div "prev next" at bounding box center [392, 768] width 784 height 1229
click at [717, 830] on div "prev next" at bounding box center [392, 768] width 784 height 1229
click at [743, 777] on icon "Next image" at bounding box center [747, 767] width 19 height 19
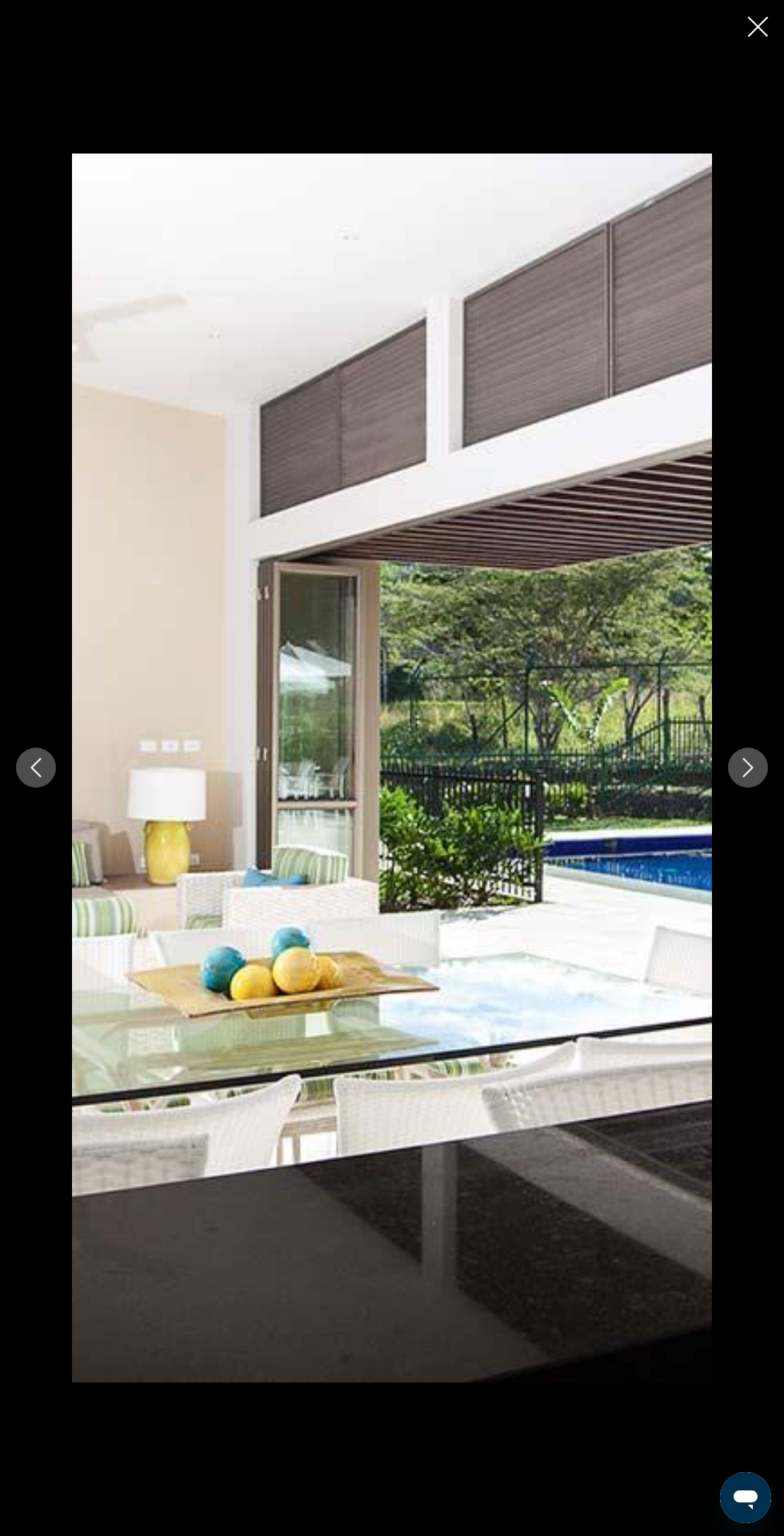
click at [729, 16] on div "prev next" at bounding box center [392, 768] width 784 height 1536
click at [757, 38] on button "Close slideshow" at bounding box center [758, 29] width 20 height 25
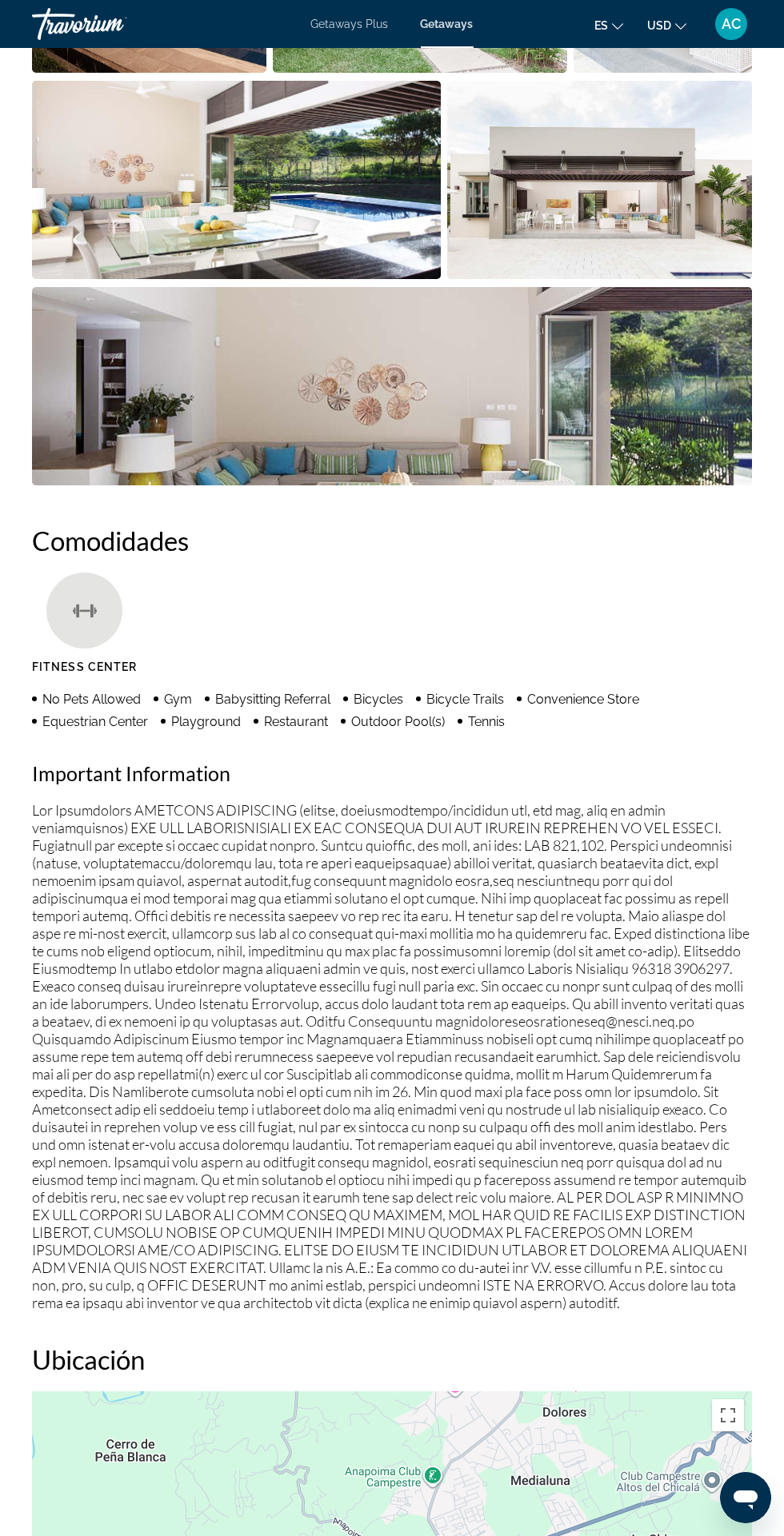
scroll to position [2239, 0]
